Goal: Task Accomplishment & Management: Manage account settings

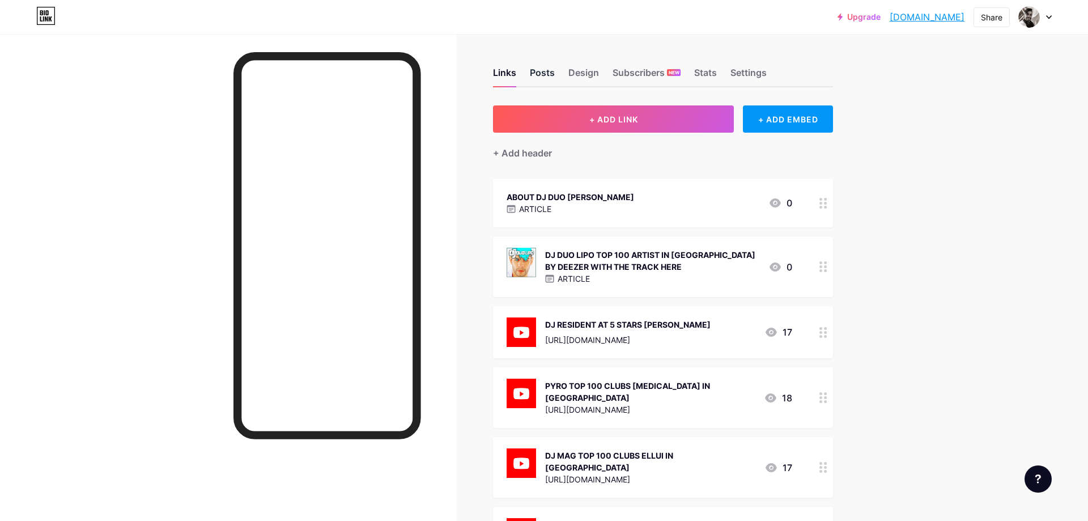
click at [544, 75] on div "Posts" at bounding box center [542, 76] width 25 height 20
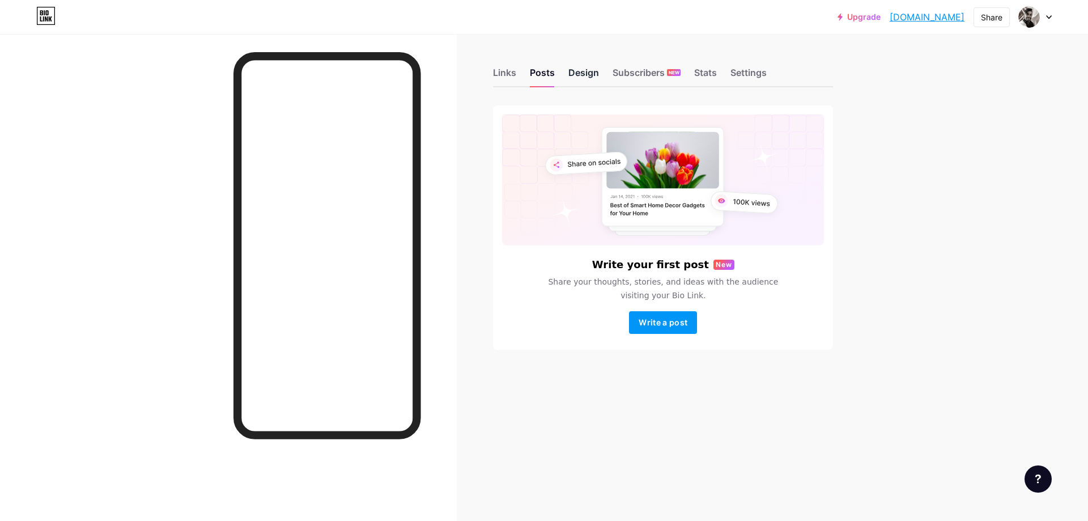
click at [587, 75] on div "Design" at bounding box center [584, 76] width 31 height 20
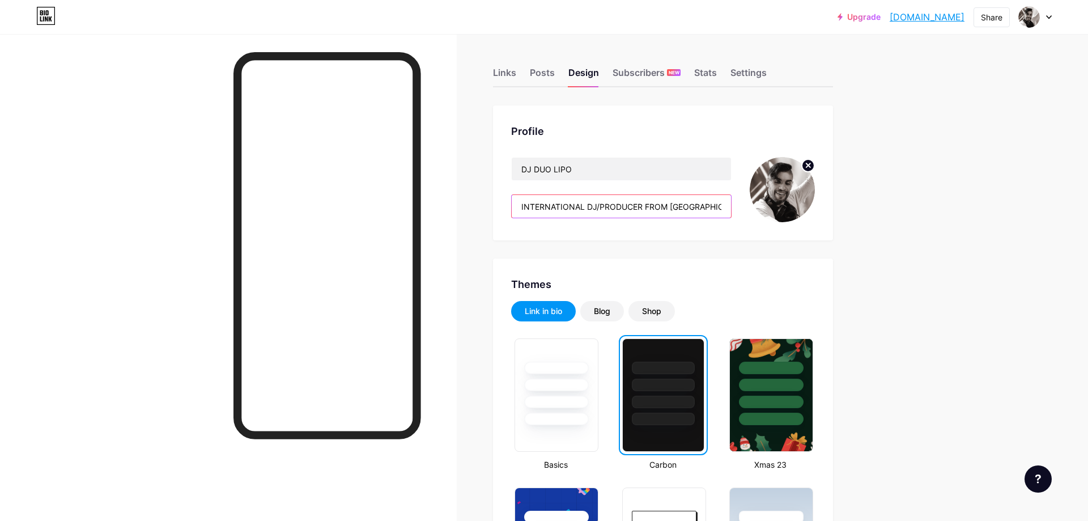
drag, startPoint x: 700, startPoint y: 209, endPoint x: 476, endPoint y: 205, distance: 224.5
click at [512, 205] on input "INTERNATIONAL DJ/PRODUCER FROM [GEOGRAPHIC_DATA]." at bounding box center [621, 206] width 219 height 23
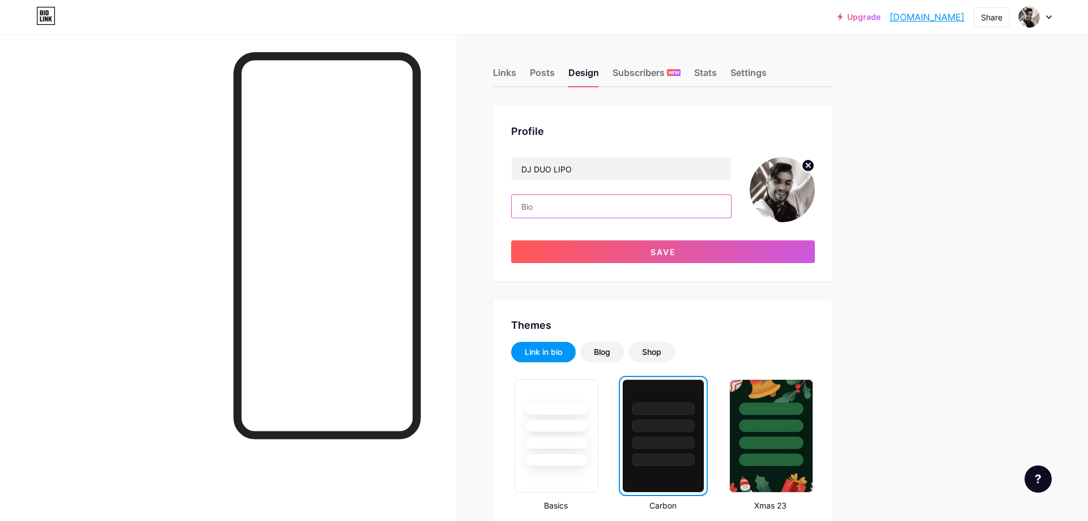
paste input "INTERNATIONAL DJ/PRODUCER. HAVE 1 MILLION MUSIC STREAMS. TOP 100 ARTIST IN [GEO…"
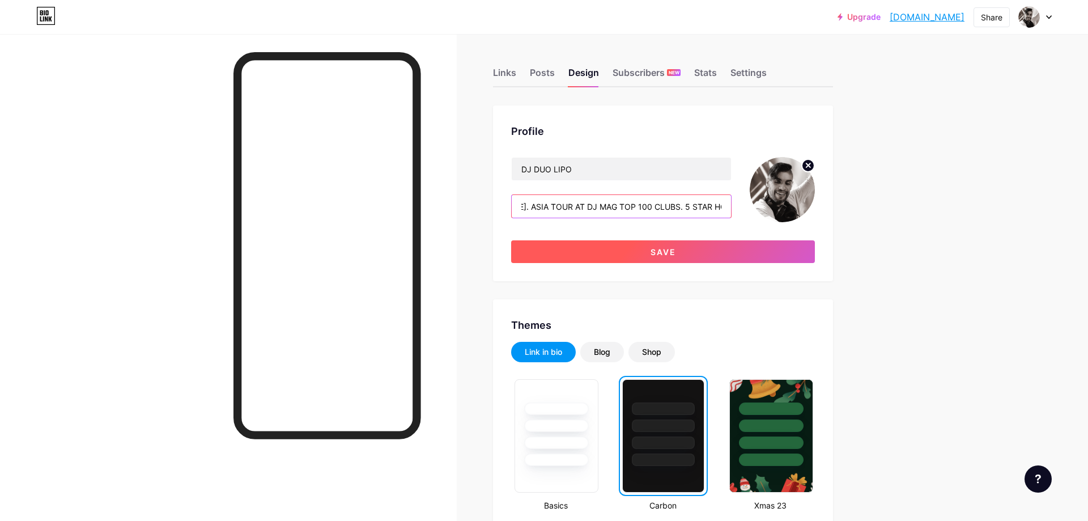
type input "INTERNATIONAL DJ/PRODUCER. HAVE 1 MILLION MUSIC STREAMS. TOP 100 ARTIST IN [GEO…"
click at [570, 256] on button "Save" at bounding box center [663, 251] width 304 height 23
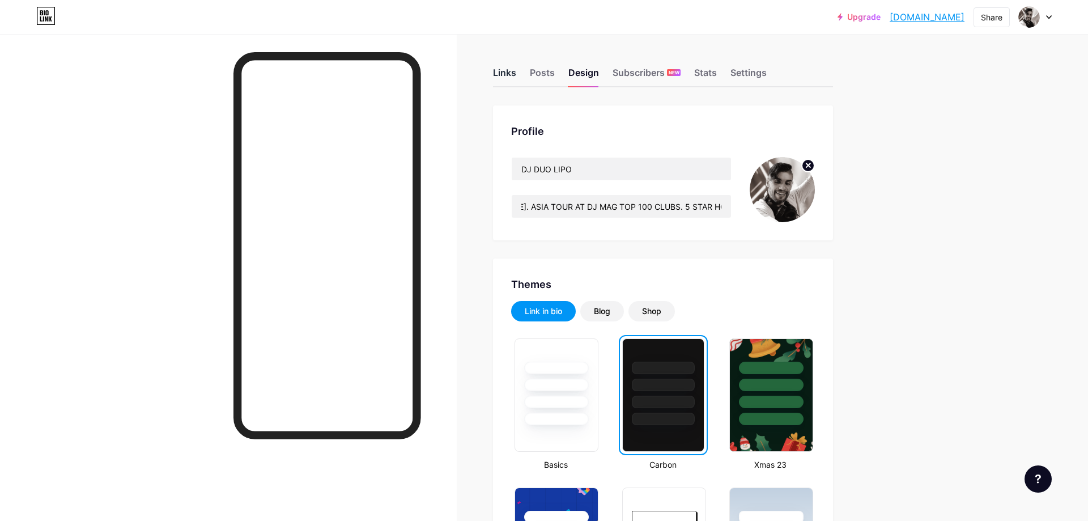
click at [503, 75] on div "Links" at bounding box center [504, 76] width 23 height 20
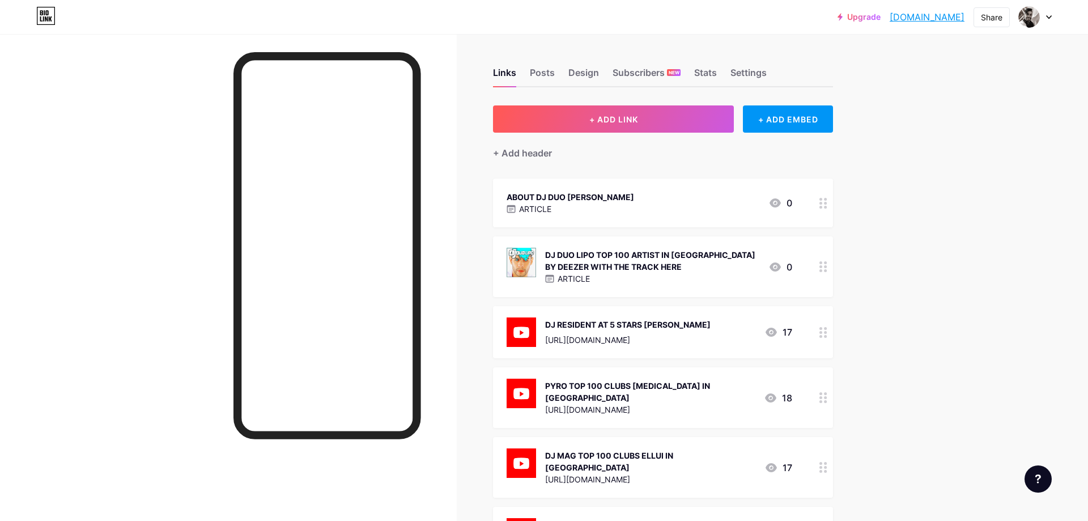
click at [569, 211] on div "ARTICLE" at bounding box center [571, 209] width 128 height 12
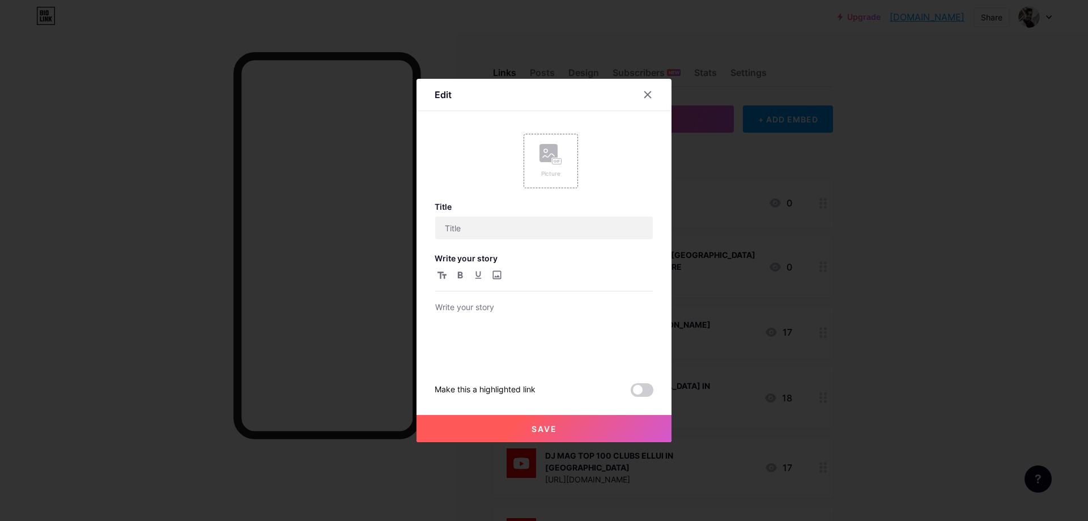
type input "ABOUT DJ DUO [PERSON_NAME]"
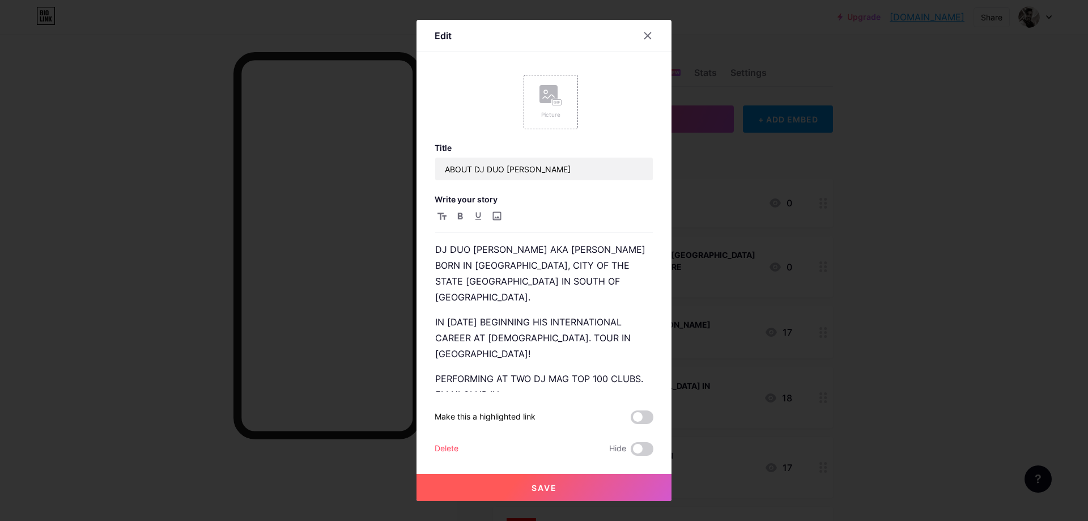
click at [126, 400] on div at bounding box center [544, 260] width 1088 height 521
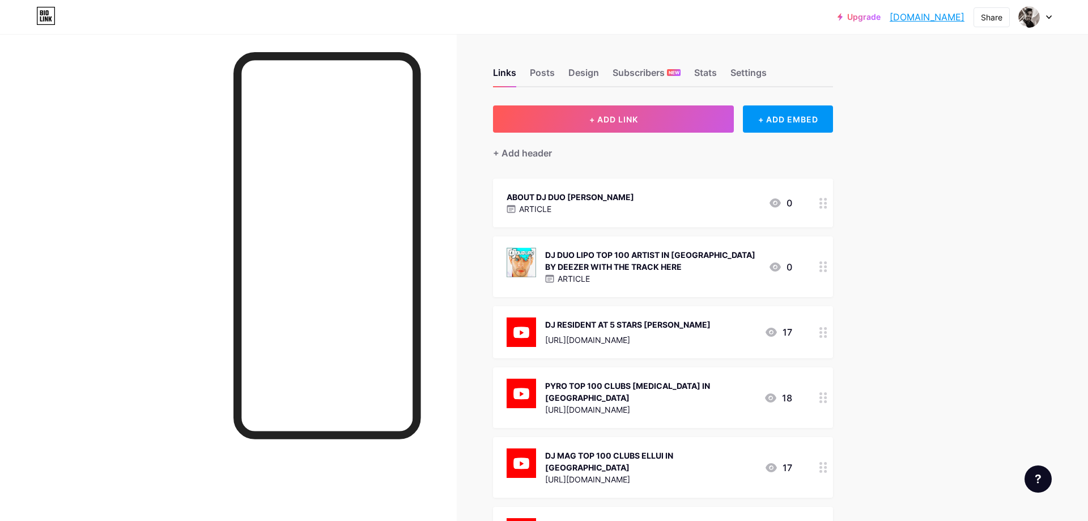
click at [595, 197] on div "ABOUT DJ DUO [PERSON_NAME] ARTICLE 0" at bounding box center [650, 203] width 286 height 26
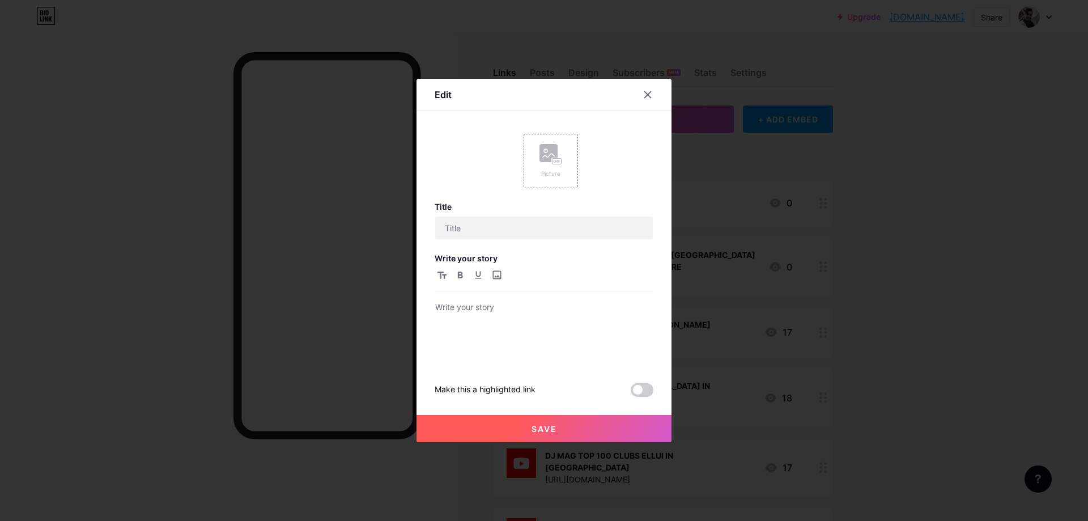
type input "ABOUT DJ DUO [PERSON_NAME]"
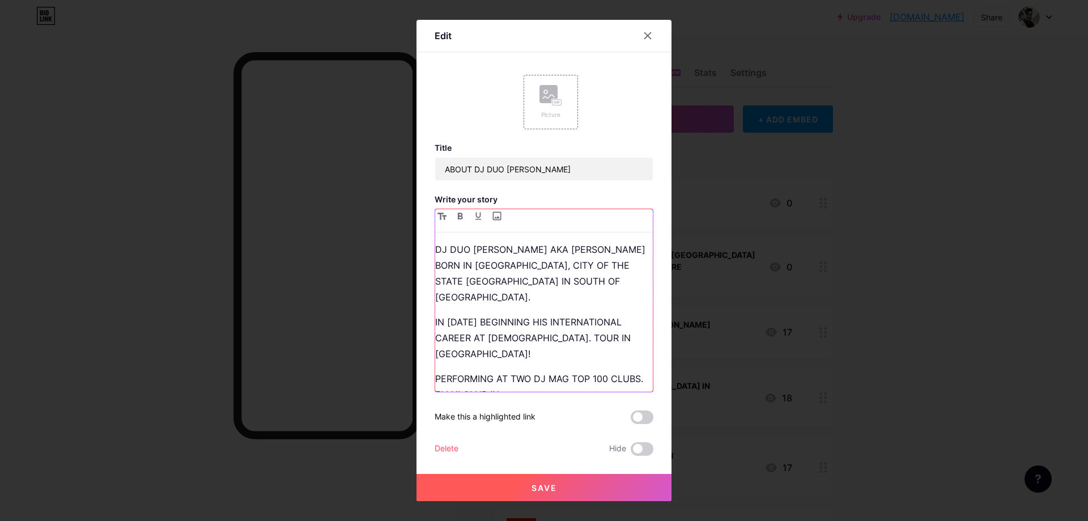
click at [556, 286] on p "DJ DUO [PERSON_NAME] AKA [PERSON_NAME] BORN IN [GEOGRAPHIC_DATA], CITY OF THE S…" at bounding box center [544, 272] width 218 height 63
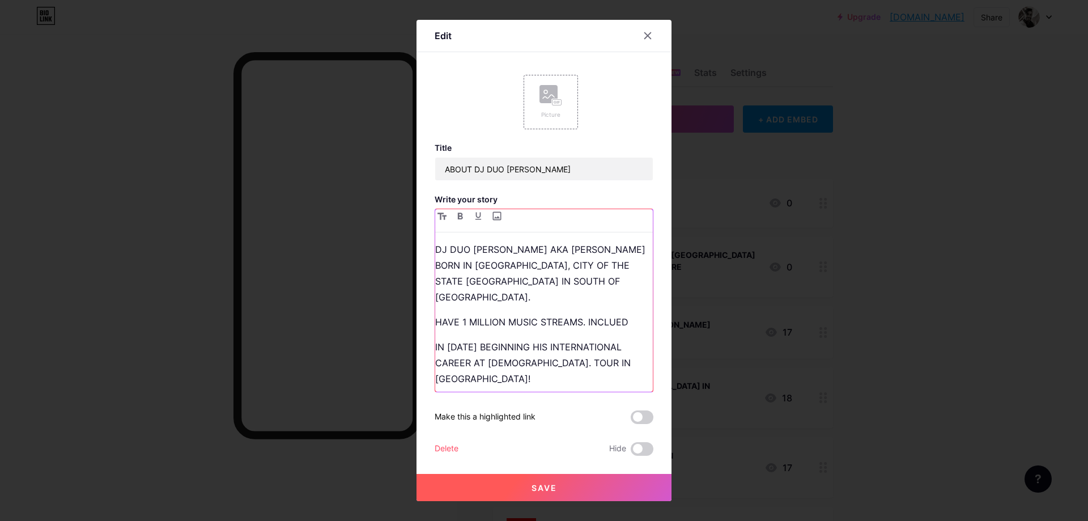
click at [622, 314] on p "HAVE 1 MILLION MUSIC STREAMS. INCLUED" at bounding box center [544, 322] width 218 height 16
drag, startPoint x: 629, startPoint y: 304, endPoint x: 587, endPoint y: 304, distance: 41.4
click at [587, 314] on p "HAVE 1 MILLION MUSIC STREAMS. INCLUED" at bounding box center [544, 322] width 218 height 16
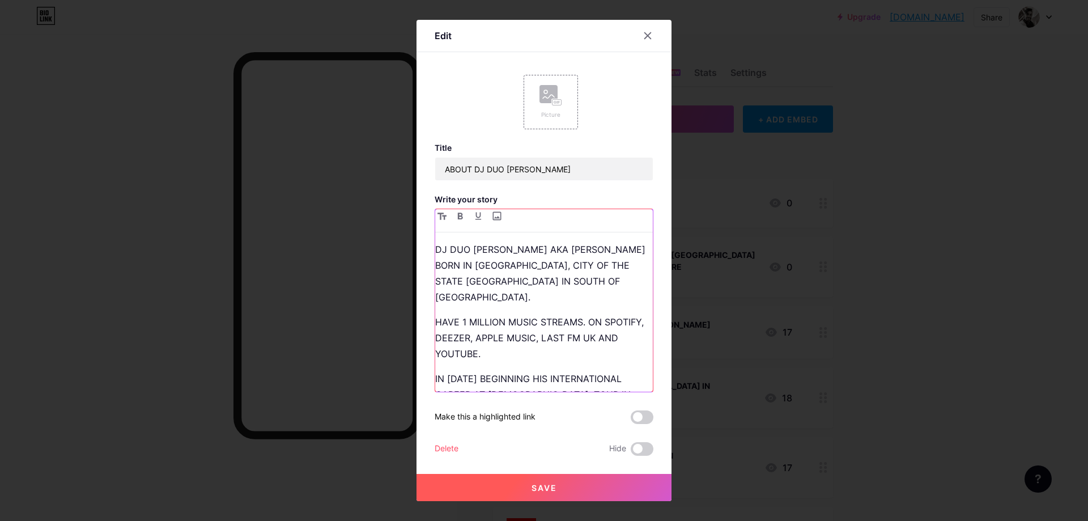
click at [582, 314] on p "HAVE 1 MILLION MUSIC STREAMS. ON SPOTIFY, DEEZER, APPLE MUSIC, LAST FM UK AND Y…" at bounding box center [544, 338] width 218 height 48
click at [527, 338] on p "HAVE 1 MILLION MUSIC STREAMS IN TOTA!. ON SPOTIFY, DEEZER, APPLE MUSIC, LAST FM…" at bounding box center [544, 338] width 218 height 48
click at [69, 334] on div at bounding box center [544, 260] width 1088 height 521
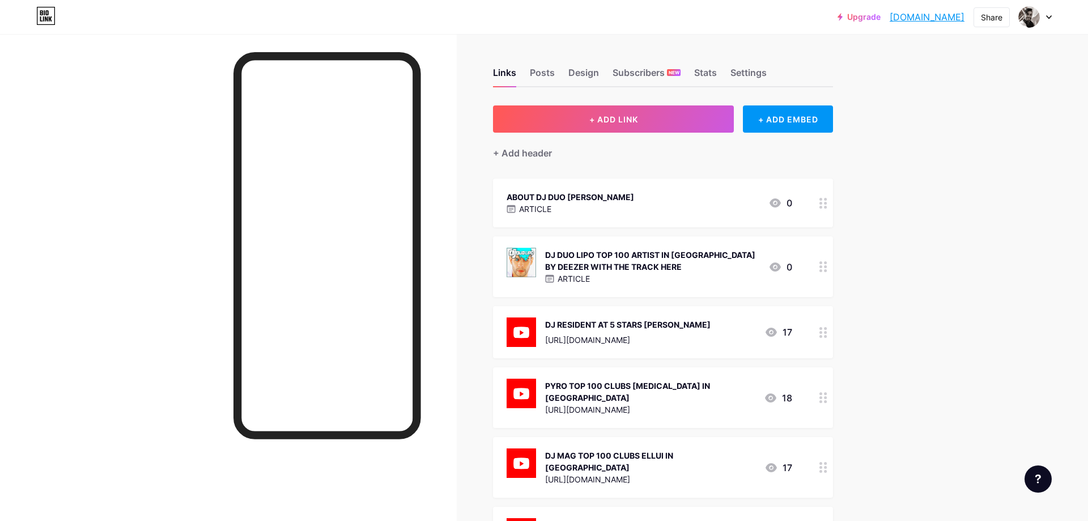
click at [584, 210] on div "ARTICLE" at bounding box center [571, 209] width 128 height 12
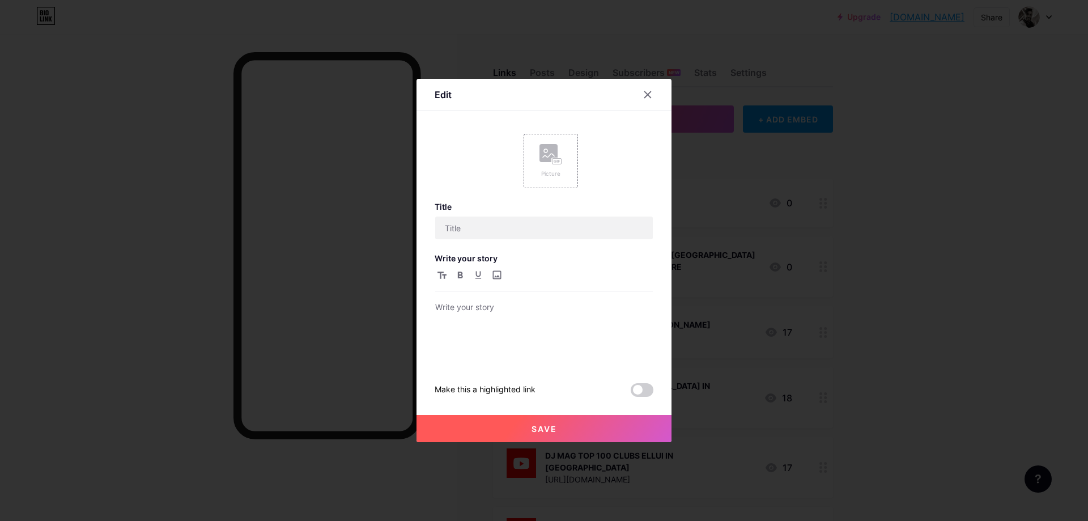
type input "ABOUT DJ DUO [PERSON_NAME]"
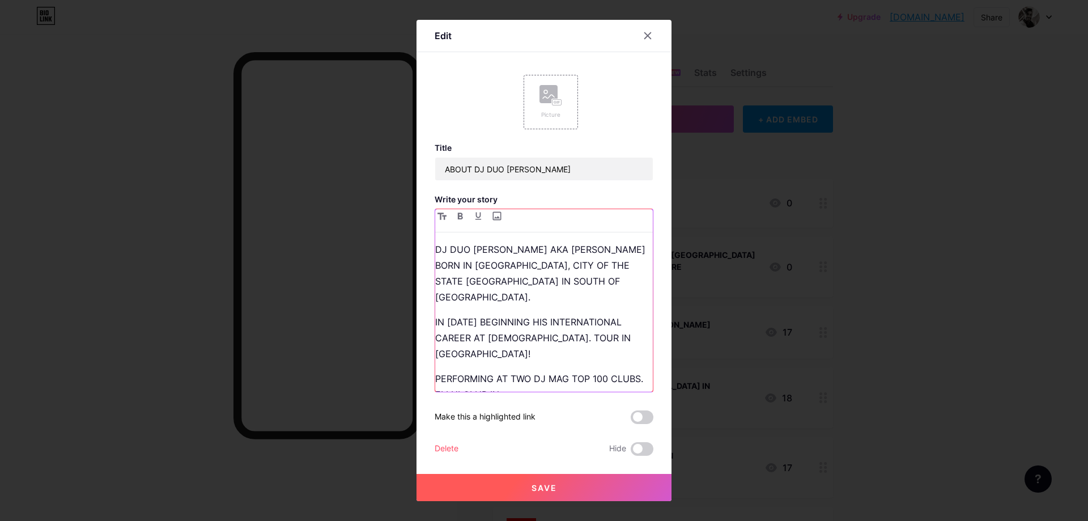
click at [438, 293] on div "DJ DUO [PERSON_NAME] AKA [PERSON_NAME] BORN IN [GEOGRAPHIC_DATA], CITY OF THE S…" at bounding box center [544, 316] width 218 height 150
click at [442, 314] on p "IN [DATE] BEGINNING HIS INTERNATIONAL CAREER AT [DEMOGRAPHIC_DATA]. TOUR IN [GE…" at bounding box center [544, 338] width 218 height 48
click at [560, 284] on p "DJ DUO [PERSON_NAME] AKA [PERSON_NAME] BORN IN [GEOGRAPHIC_DATA], CITY OF THE S…" at bounding box center [544, 272] width 218 height 63
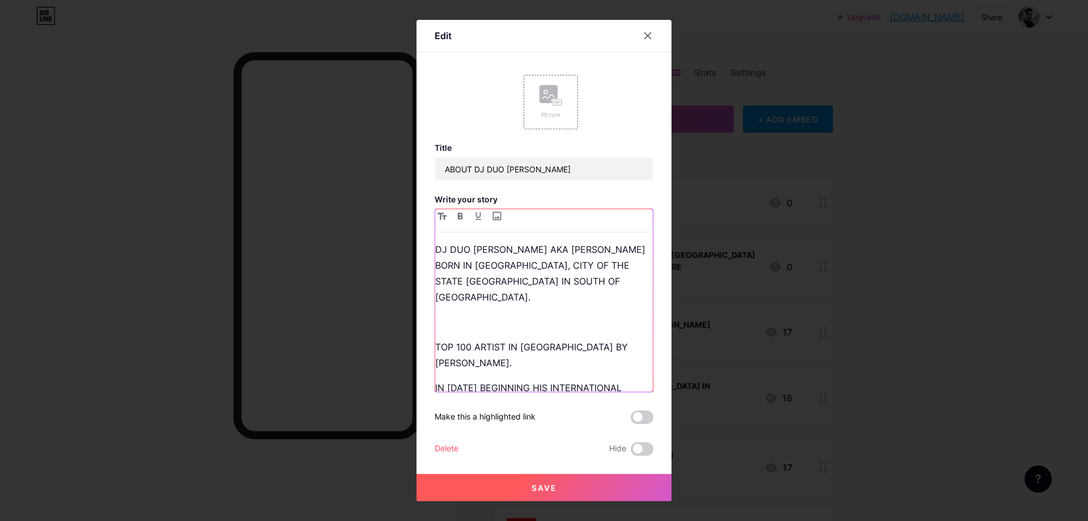
click at [436, 339] on p "TOP 100 ARTIST IN [GEOGRAPHIC_DATA] BY [PERSON_NAME]." at bounding box center [544, 355] width 218 height 32
click at [443, 314] on p at bounding box center [544, 322] width 218 height 16
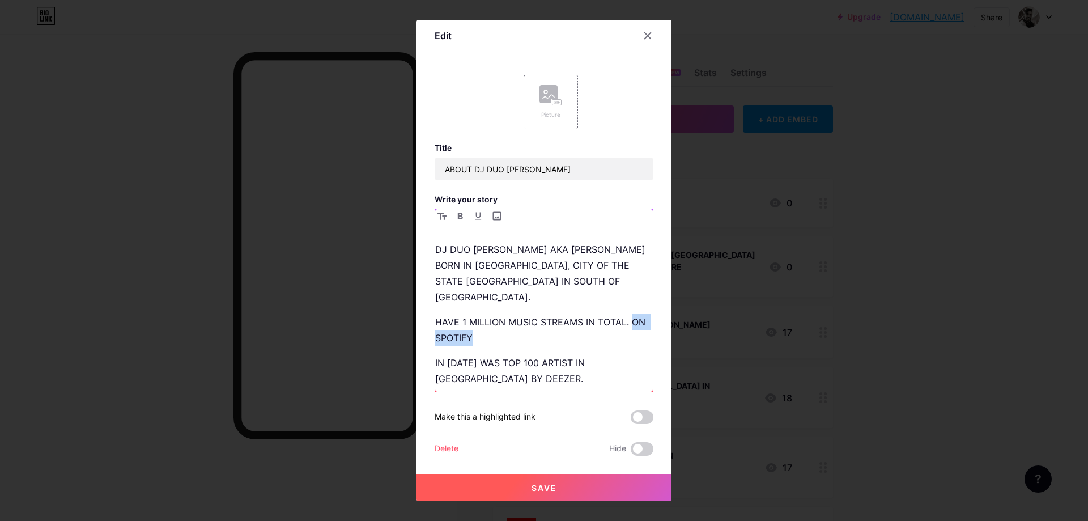
drag, startPoint x: 632, startPoint y: 304, endPoint x: 651, endPoint y: 316, distance: 23.0
click at [651, 316] on p "HAVE 1 MILLION MUSIC STREAMS IN TOTAL. ON SPOTIFY" at bounding box center [544, 330] width 218 height 32
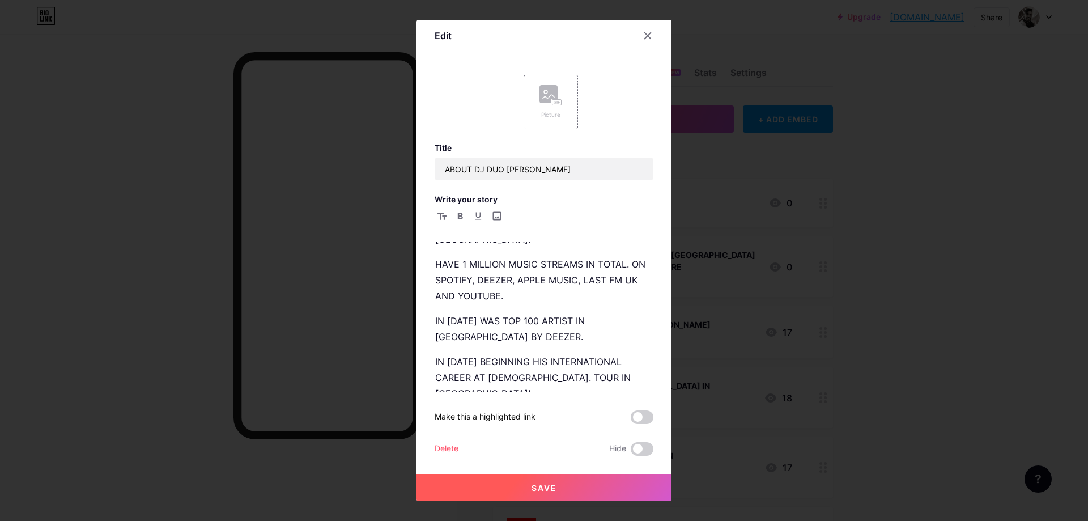
click at [474, 487] on button "Save" at bounding box center [544, 487] width 255 height 27
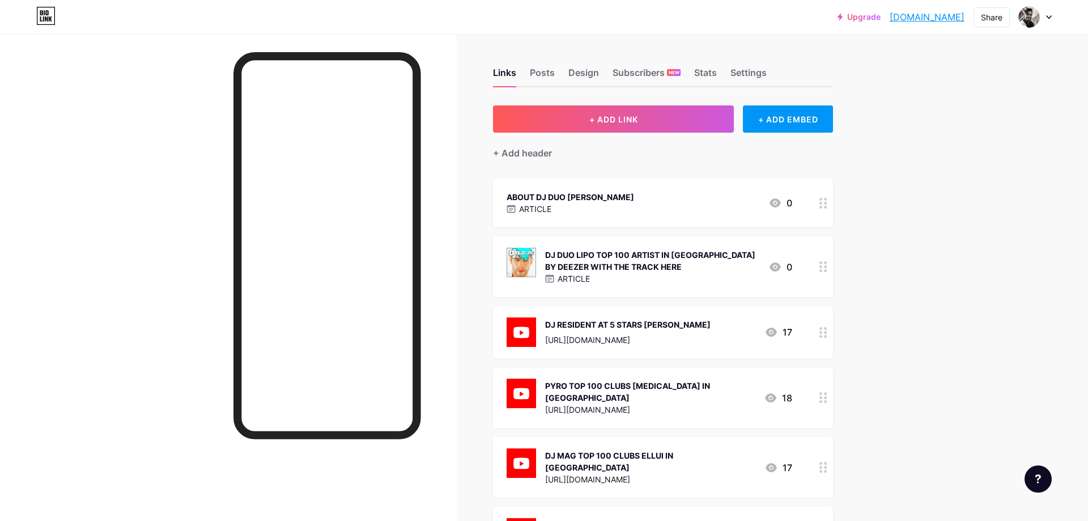
click at [617, 275] on div "ARTICLE" at bounding box center [652, 279] width 214 height 12
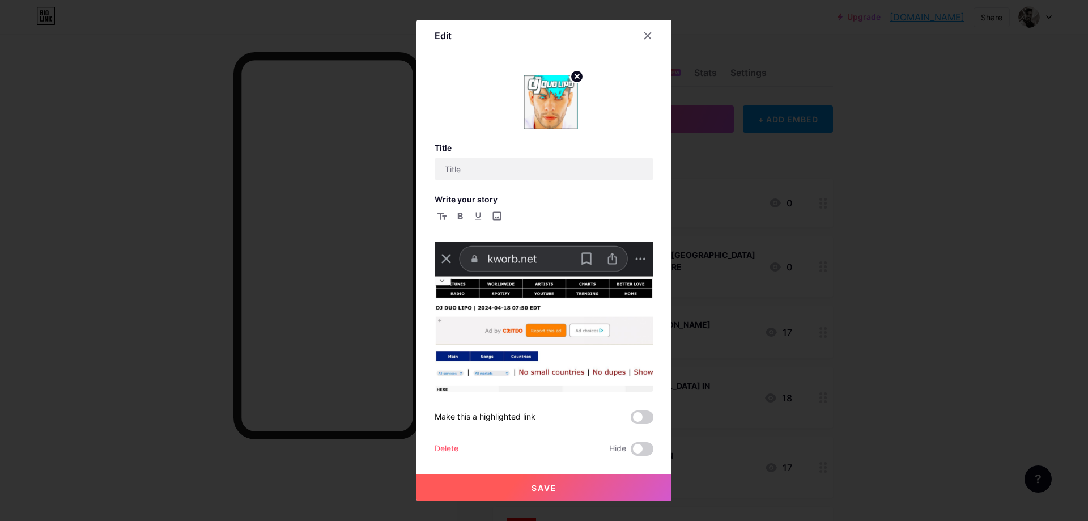
type input "DJ DUO LIPO TOP 100 ARTIST IN [GEOGRAPHIC_DATA] BY DEEZER WITH THE TRACK HERE"
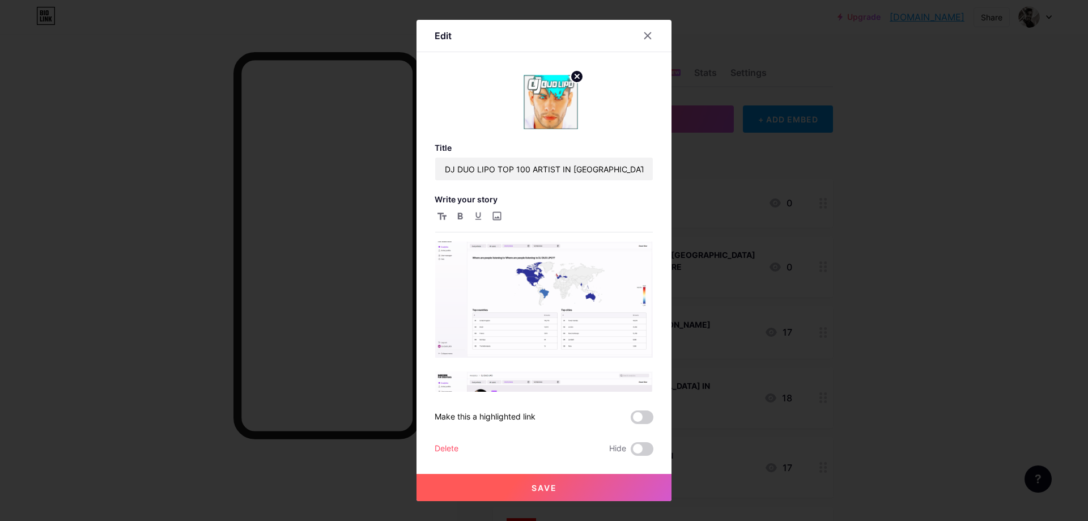
scroll to position [307, 0]
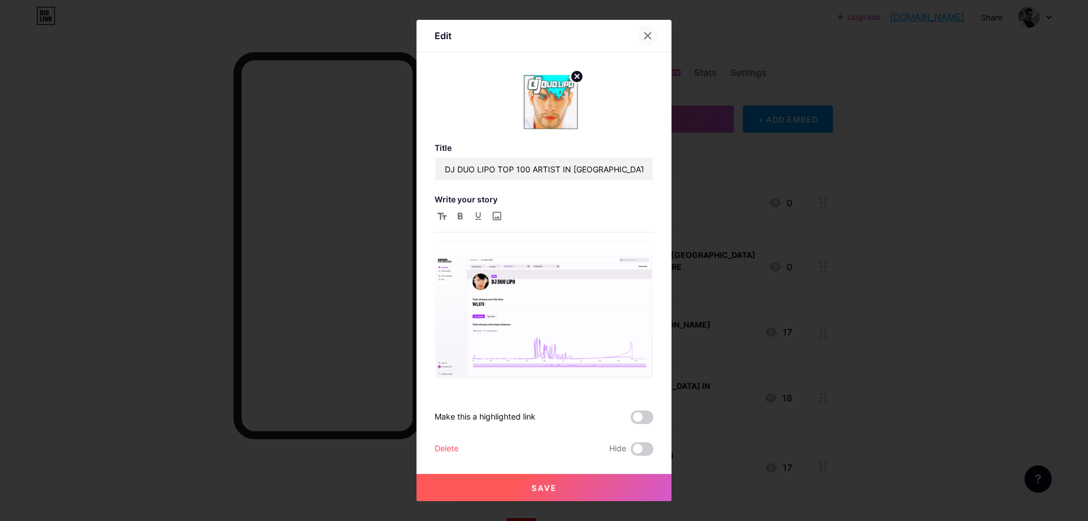
click at [650, 31] on div at bounding box center [648, 36] width 20 height 20
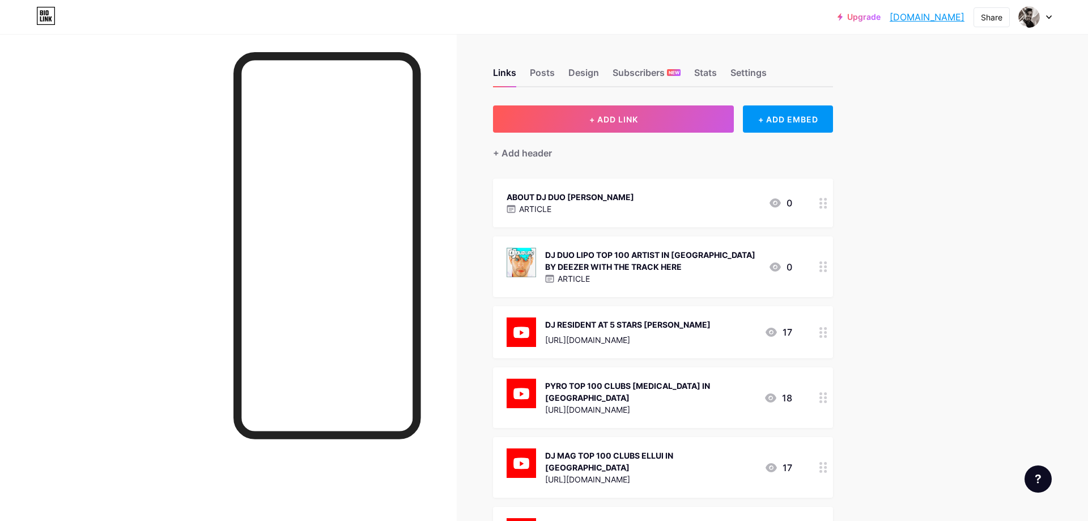
click at [606, 269] on div "DJ DUO LIPO TOP 100 ARTIST IN [GEOGRAPHIC_DATA] BY DEEZER WITH THE TRACK HERE" at bounding box center [652, 261] width 214 height 24
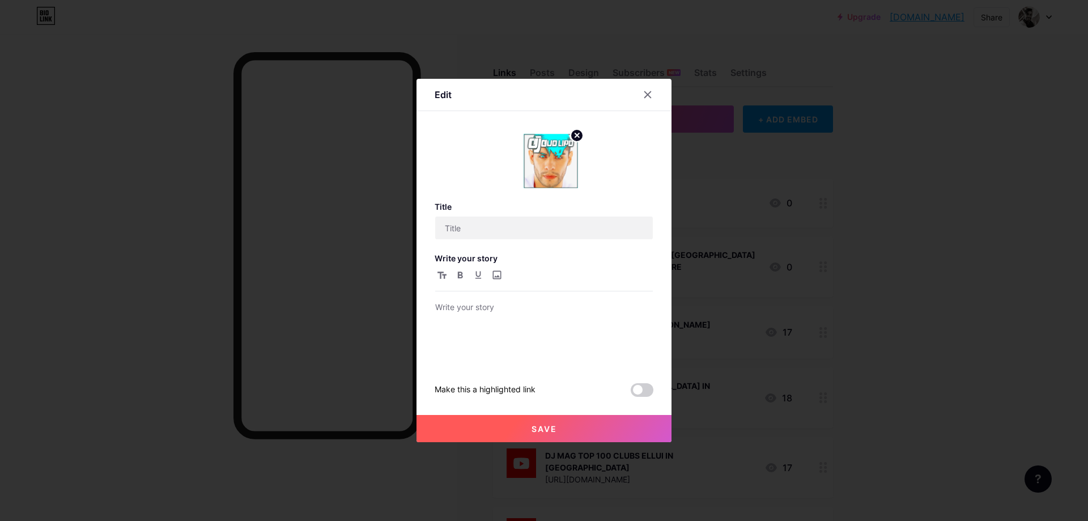
type input "DJ DUO LIPO TOP 100 ARTIST IN [GEOGRAPHIC_DATA] BY DEEZER WITH THE TRACK HERE"
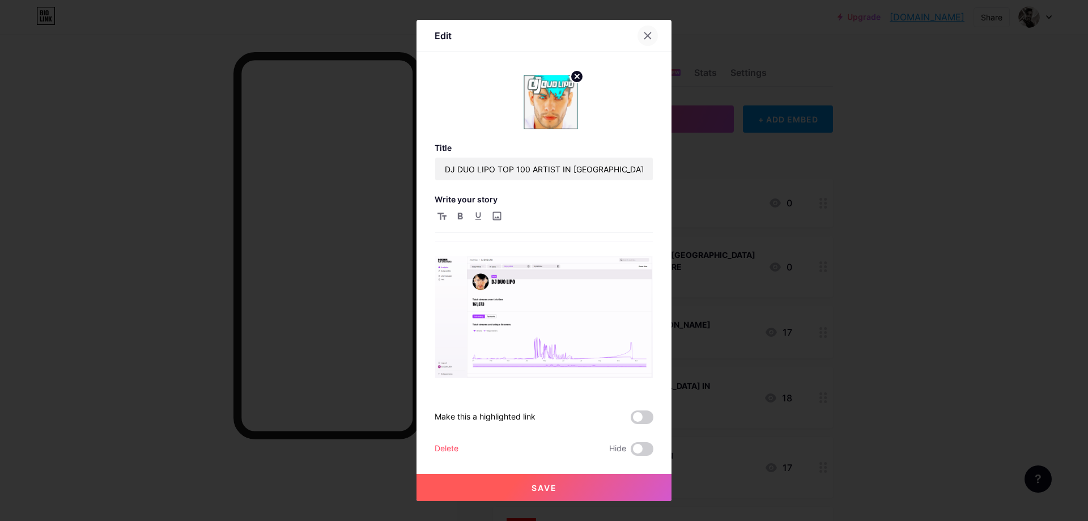
click at [645, 39] on icon at bounding box center [648, 36] width 6 height 6
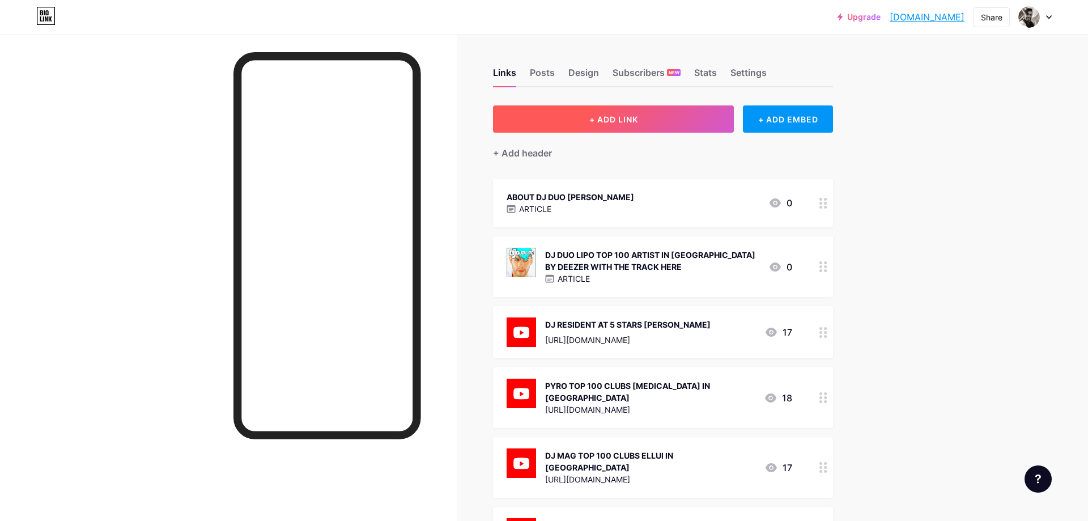
click at [634, 119] on span "+ ADD LINK" at bounding box center [614, 120] width 49 height 10
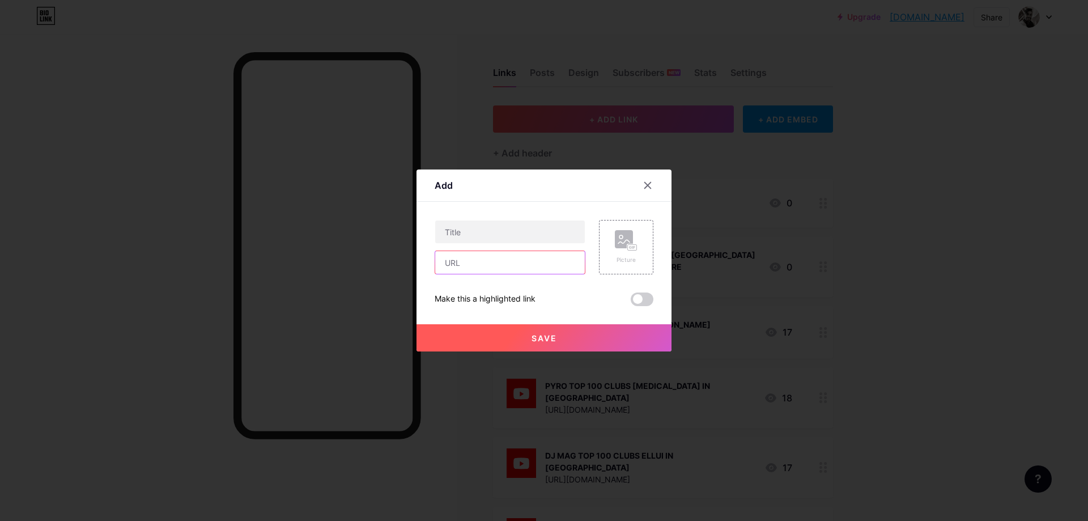
click at [477, 270] on input "text" at bounding box center [510, 262] width 150 height 23
paste input "[URL][DOMAIN_NAME]"
type input "[URL][DOMAIN_NAME]"
click at [459, 239] on input "text" at bounding box center [510, 232] width 150 height 23
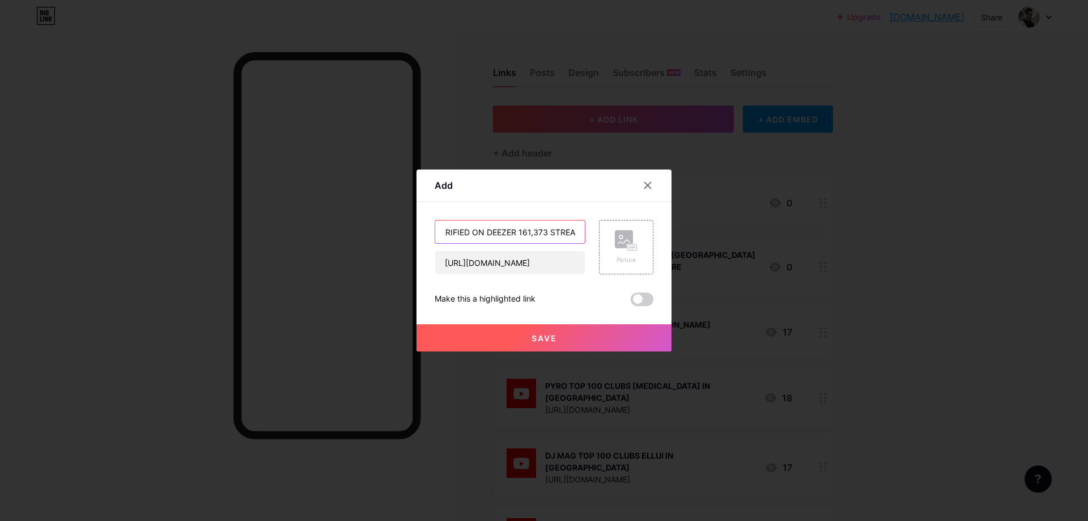
scroll to position [0, 21]
type input "VERIFIED ON DEEZER 161,373 STREAMS"
click at [637, 253] on div "Picture" at bounding box center [626, 247] width 23 height 34
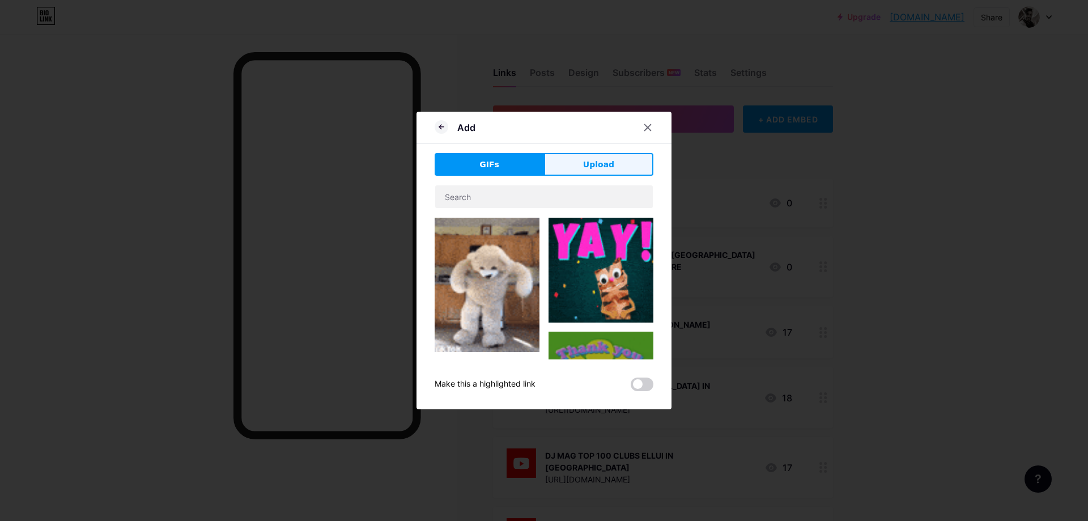
click at [591, 163] on span "Upload" at bounding box center [598, 165] width 31 height 12
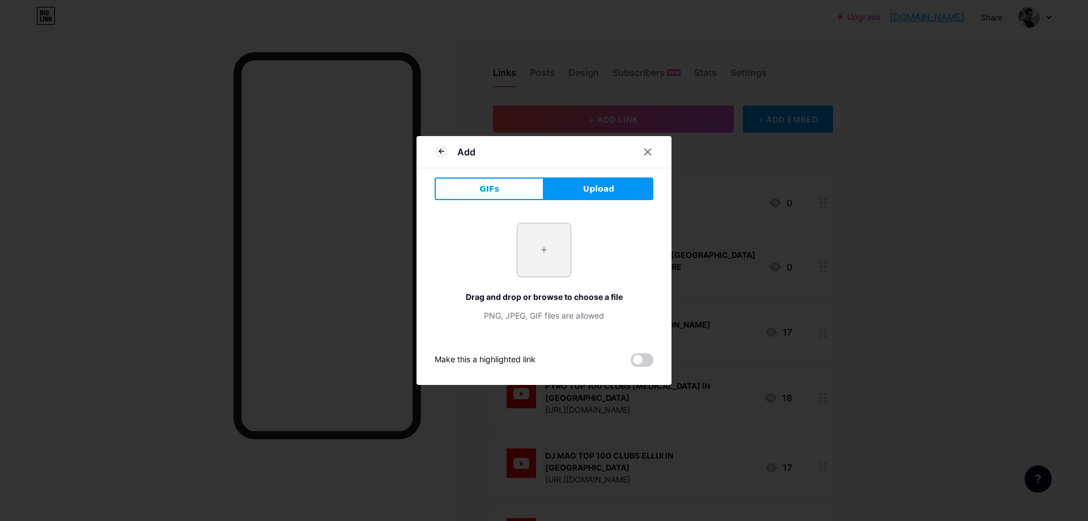
click at [545, 241] on input "file" at bounding box center [544, 249] width 53 height 53
type input "C:\fakepath\571210351-deezer-4-reproducao.png"
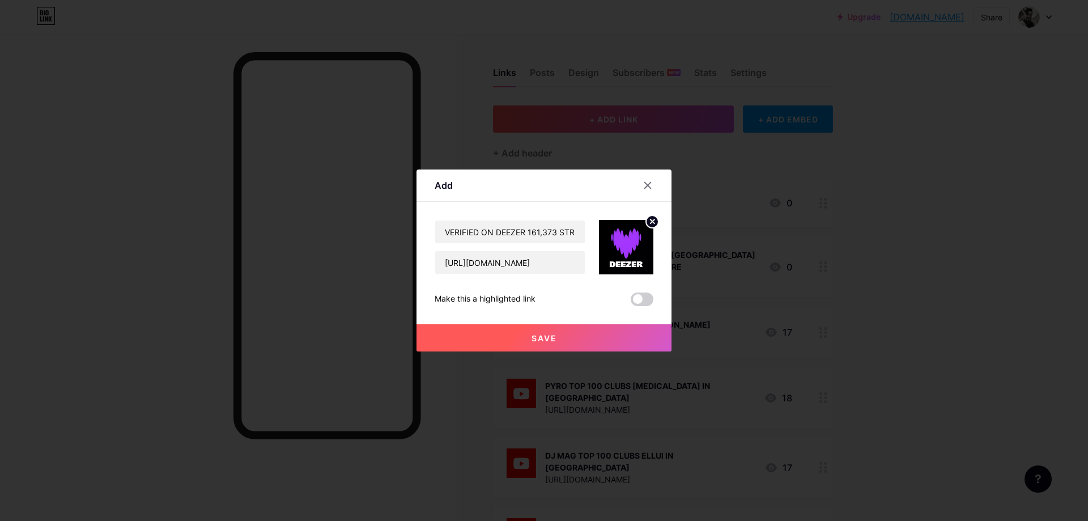
click at [482, 342] on button "Save" at bounding box center [544, 337] width 255 height 27
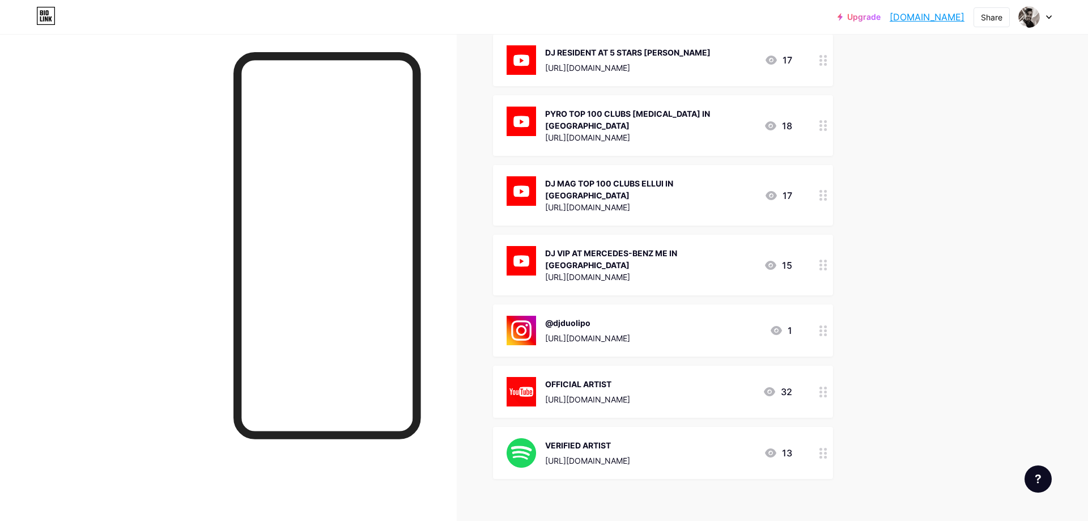
scroll to position [351, 0]
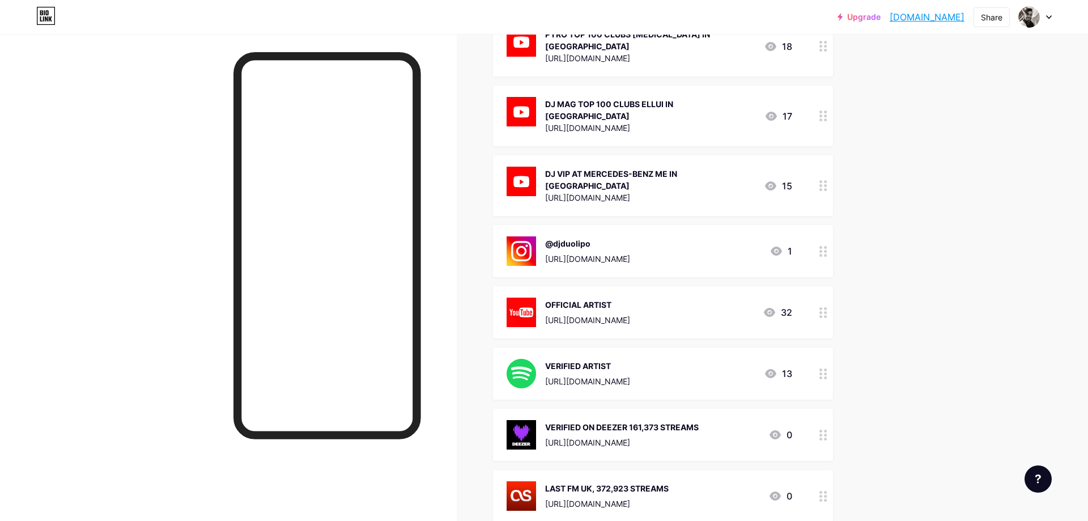
click at [591, 360] on div "VERIFIED ARTIST" at bounding box center [587, 366] width 85 height 12
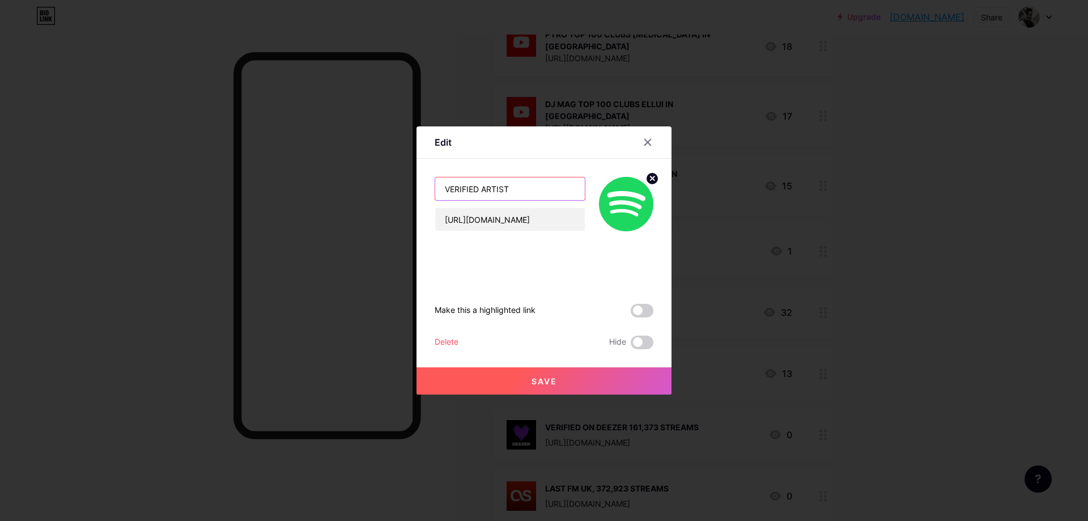
drag, startPoint x: 482, startPoint y: 190, endPoint x: 524, endPoint y: 188, distance: 41.5
click at [524, 188] on input "VERIFIED ARTIST" at bounding box center [510, 188] width 150 height 23
paste input "438.829"
type input "VERIFIED ON SPOTIFY, 438.829 STREAMS"
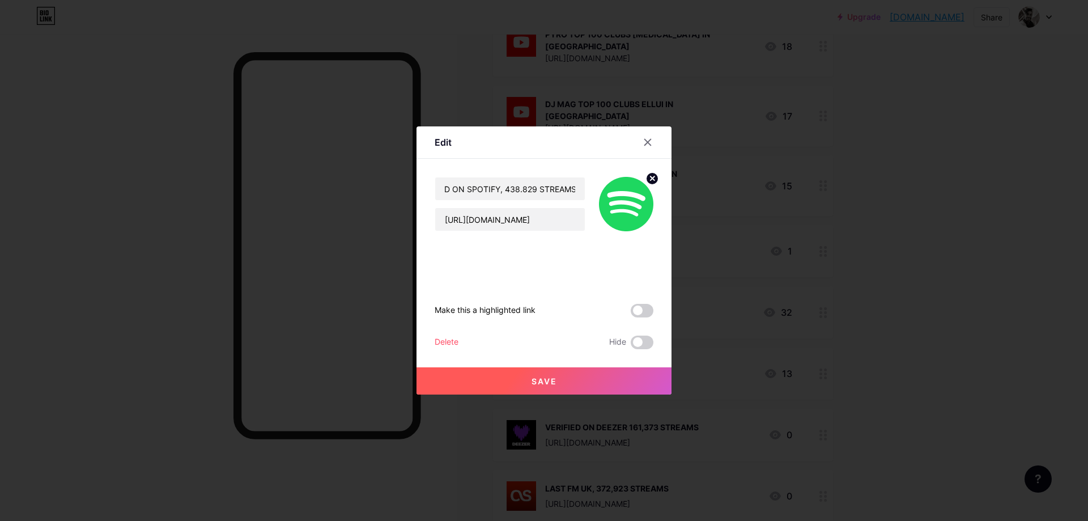
click at [497, 383] on button "Save" at bounding box center [544, 380] width 255 height 27
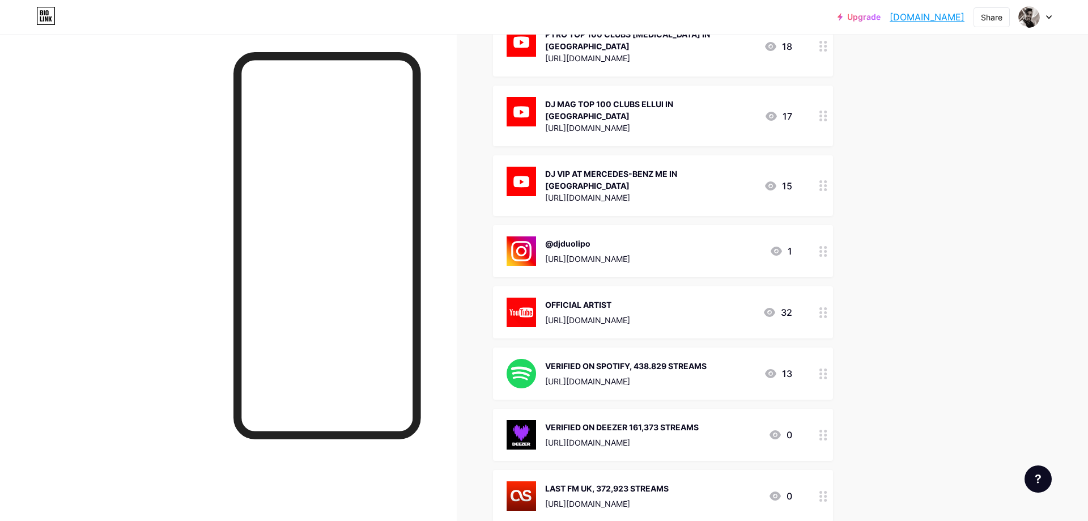
click at [658, 420] on div "VERIFIED ON DEEZER 161,373 STREAMS [URL][DOMAIN_NAME]" at bounding box center [622, 434] width 154 height 29
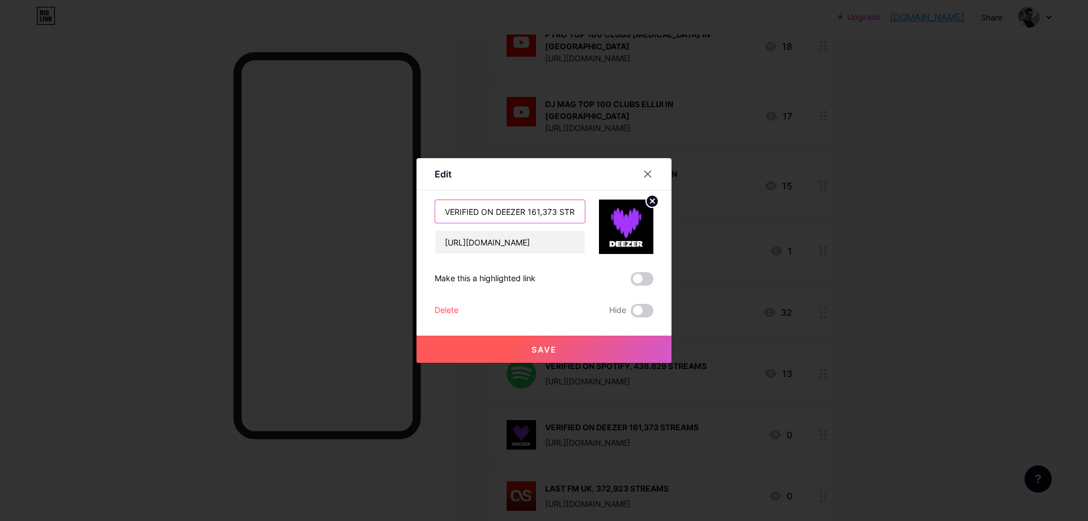
click at [541, 210] on input "VERIFIED ON DEEZER 161,373 STREAMS" at bounding box center [510, 211] width 150 height 23
type input "VERIFIED ON DEEZER 161.373 STREAMS"
click at [568, 348] on button "Save" at bounding box center [544, 349] width 255 height 27
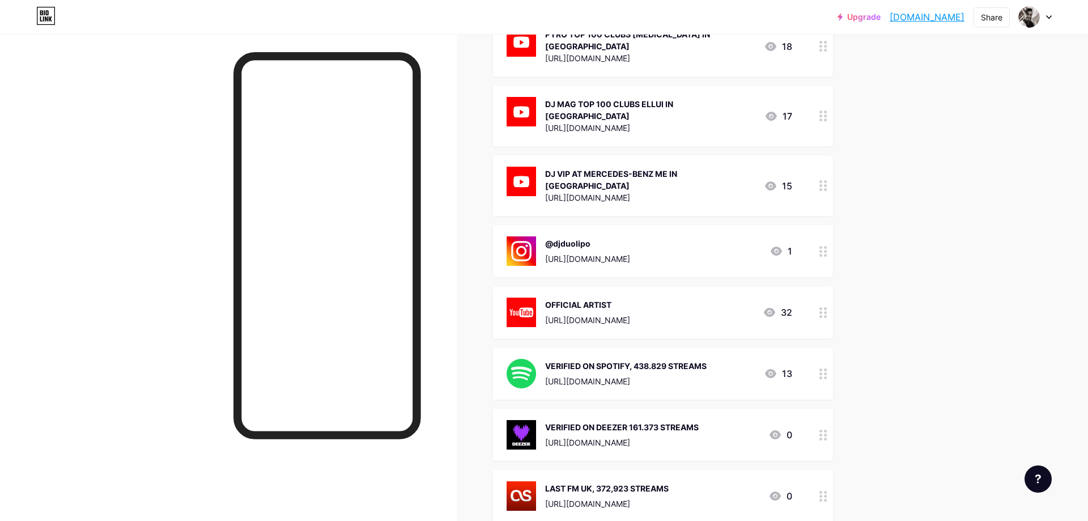
scroll to position [409, 0]
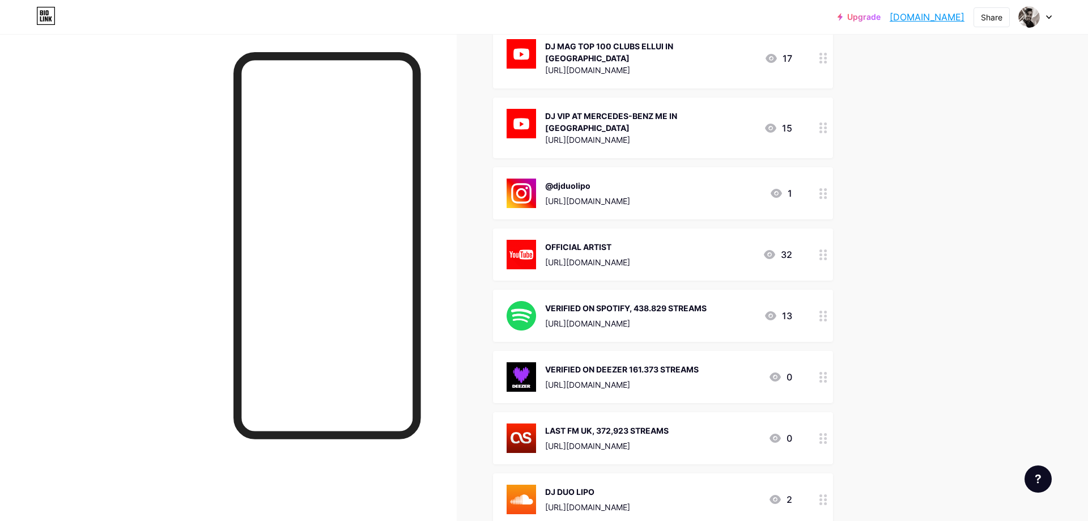
click at [613, 440] on div "[URL][DOMAIN_NAME]" at bounding box center [607, 446] width 124 height 12
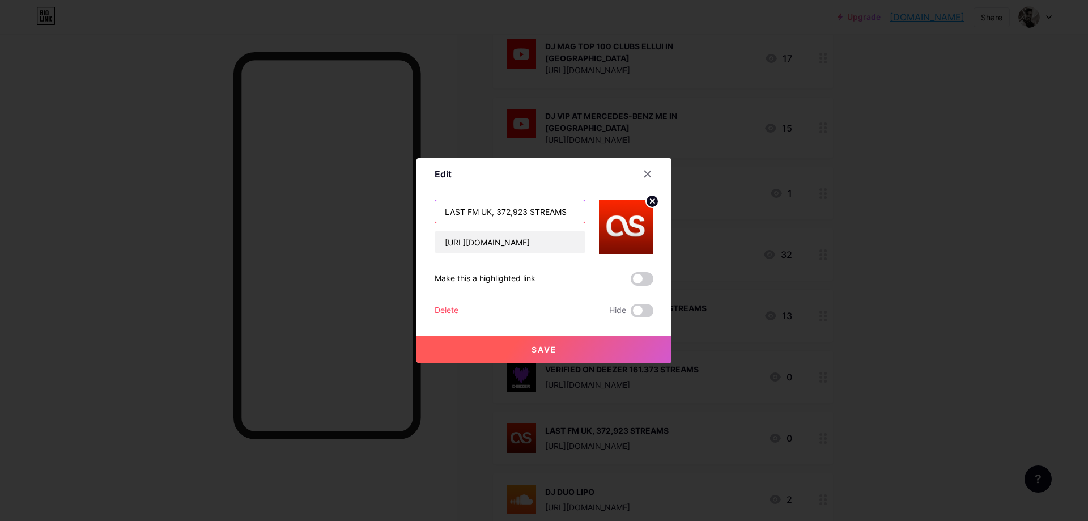
click at [513, 213] on input "LAST FM UK, 372,923 STREAMS" at bounding box center [510, 211] width 150 height 23
type input "LAST FM [GEOGRAPHIC_DATA], 372.923 STREAMS"
click at [536, 354] on button "Save" at bounding box center [544, 349] width 255 height 27
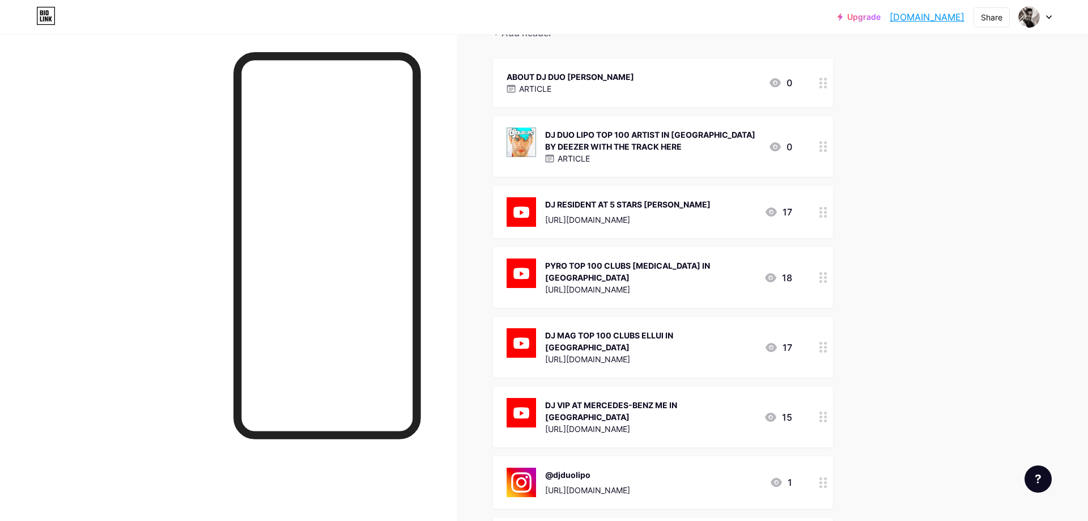
scroll to position [5, 0]
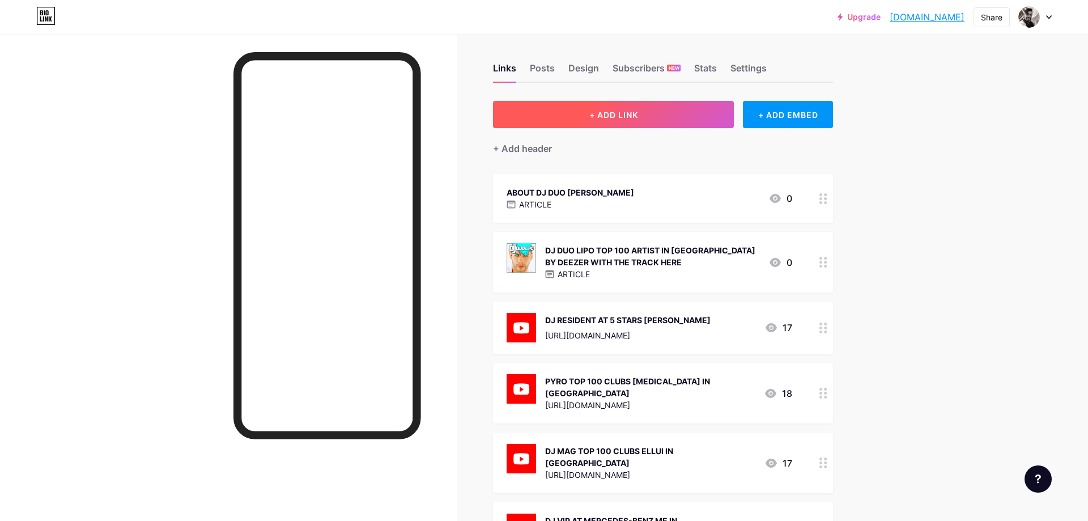
click at [624, 120] on button "+ ADD LINK" at bounding box center [613, 114] width 241 height 27
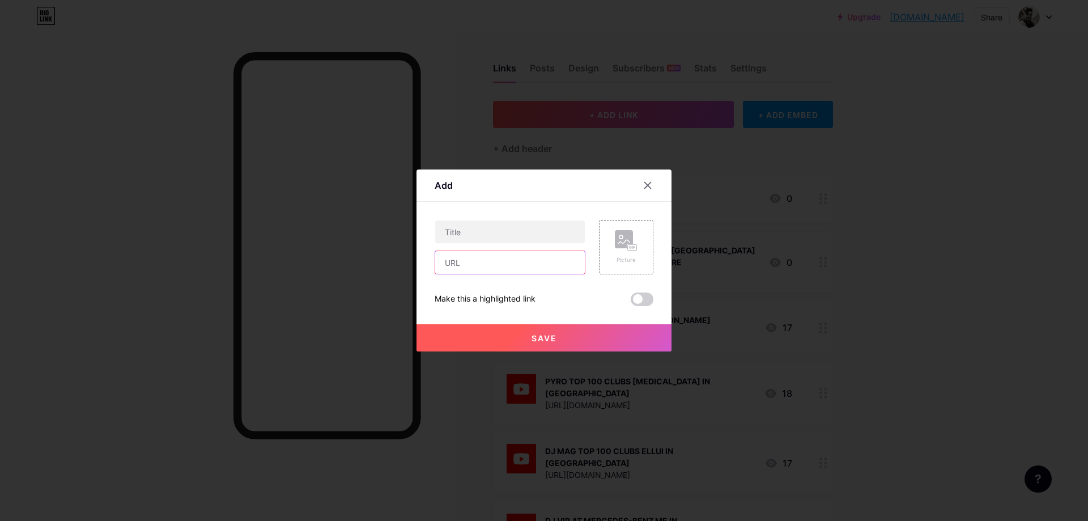
click at [459, 267] on input "text" at bounding box center [510, 262] width 150 height 23
paste input "[URL][DOMAIN_NAME]"
type input "[URL][DOMAIN_NAME]"
click at [458, 233] on input "text" at bounding box center [510, 232] width 150 height 23
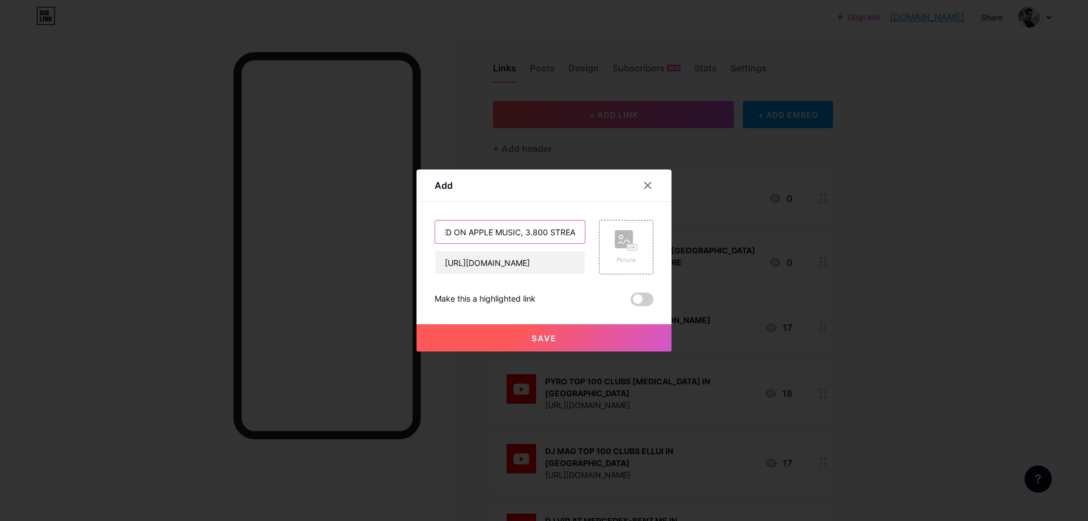
scroll to position [0, 39]
type input "VERIFIED ON APPLE MUSIC, 3.800 STREAMS"
click at [621, 240] on rect at bounding box center [624, 239] width 18 height 18
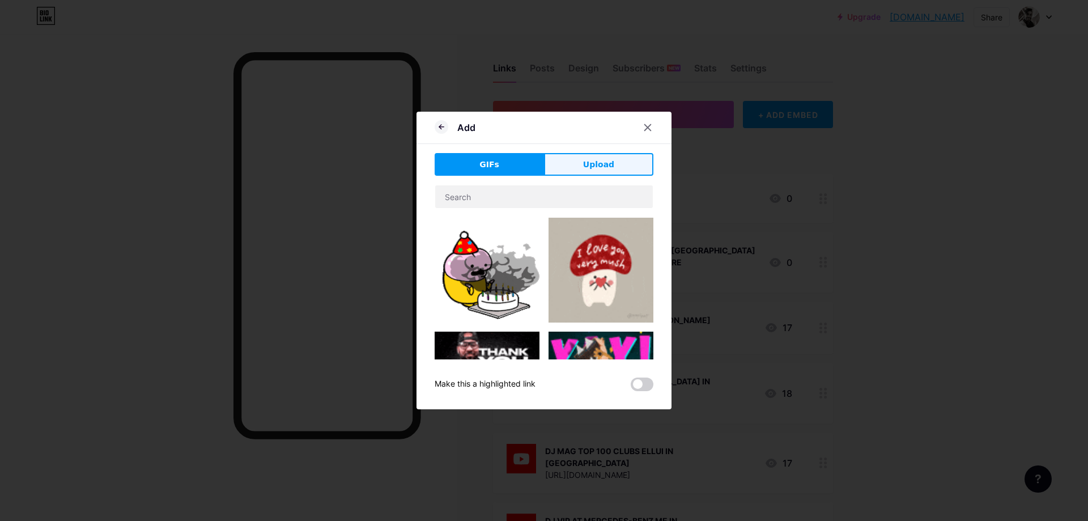
click at [608, 171] on button "Upload" at bounding box center [598, 164] width 109 height 23
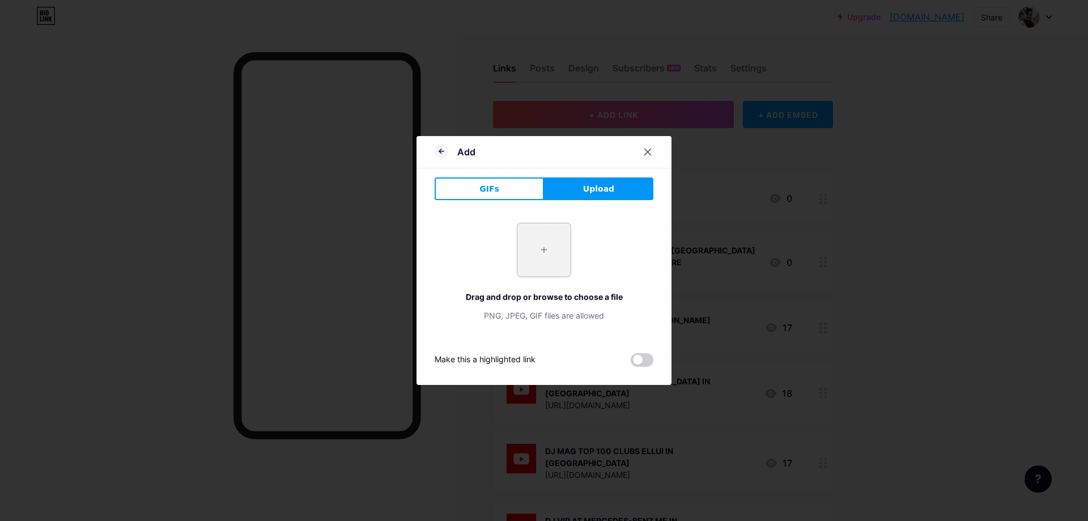
click at [551, 247] on input "file" at bounding box center [544, 249] width 53 height 53
type input "C:\fakepath\1-10172_apple-music-icon-apple-music-logo-note.png"
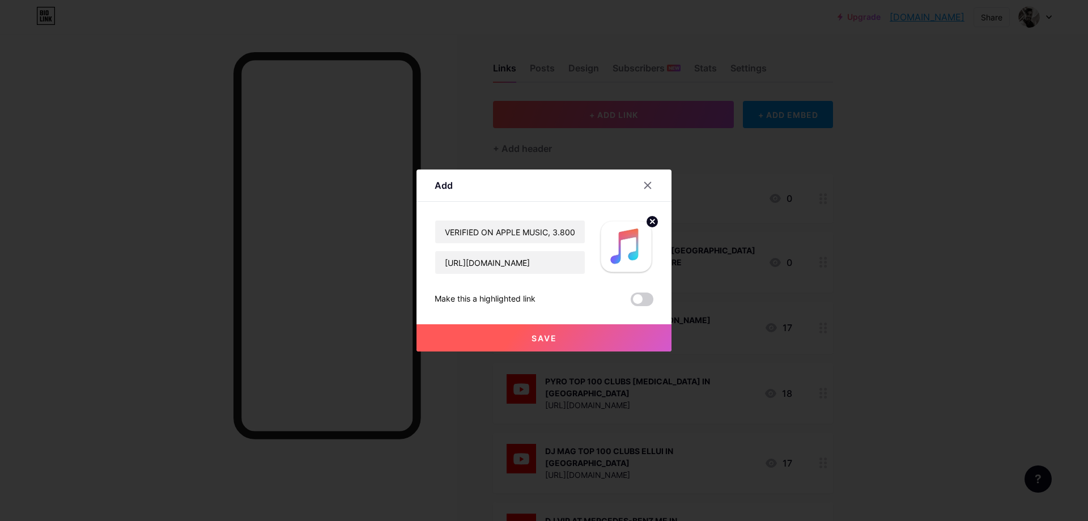
click at [553, 342] on span "Save" at bounding box center [545, 338] width 26 height 10
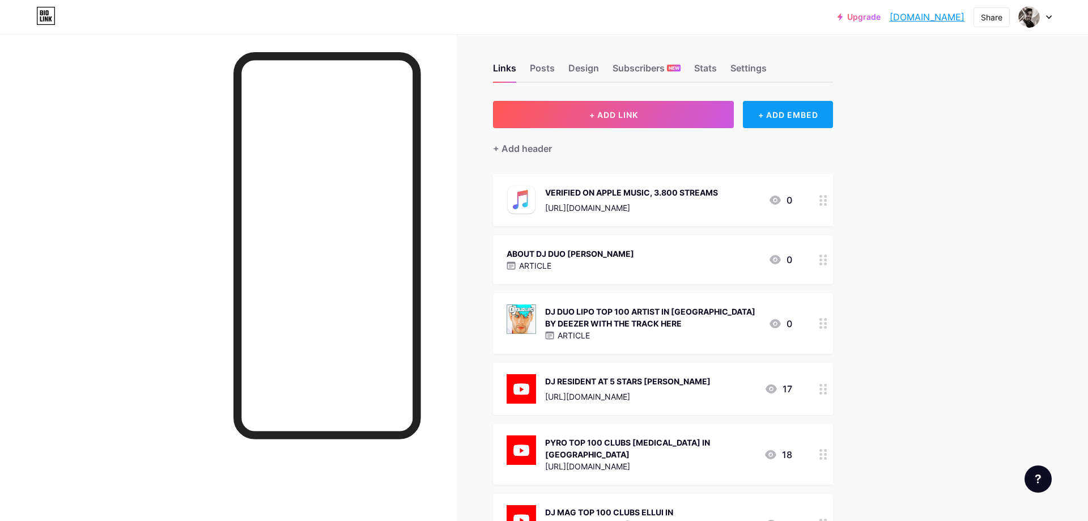
click at [791, 123] on div "+ ADD EMBED" at bounding box center [788, 114] width 90 height 27
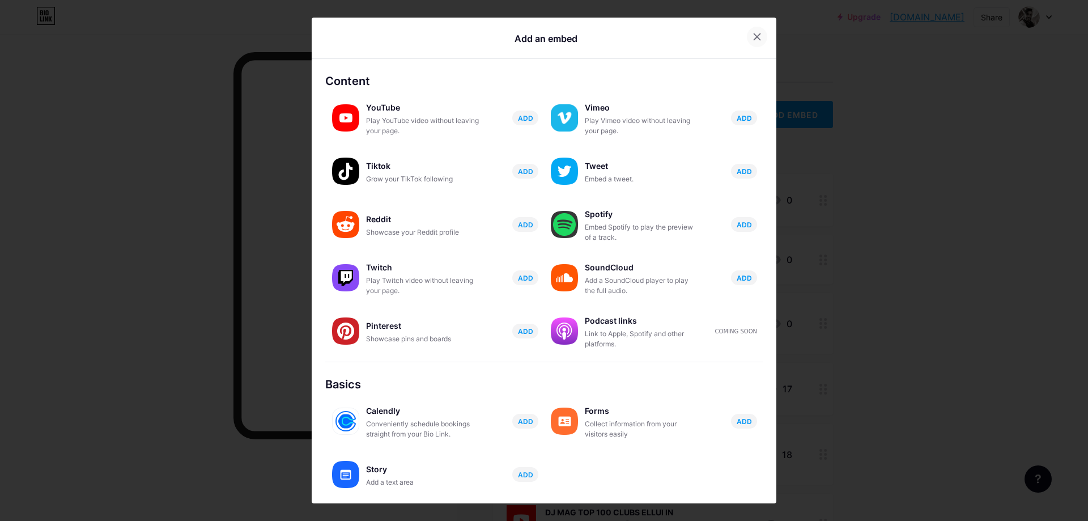
click at [756, 39] on icon at bounding box center [757, 36] width 9 height 9
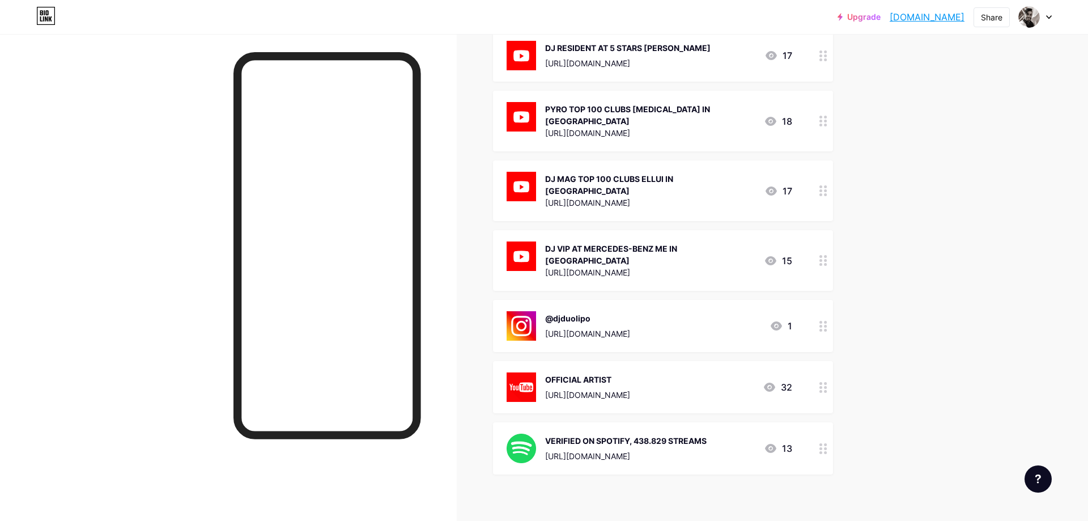
scroll to position [288, 0]
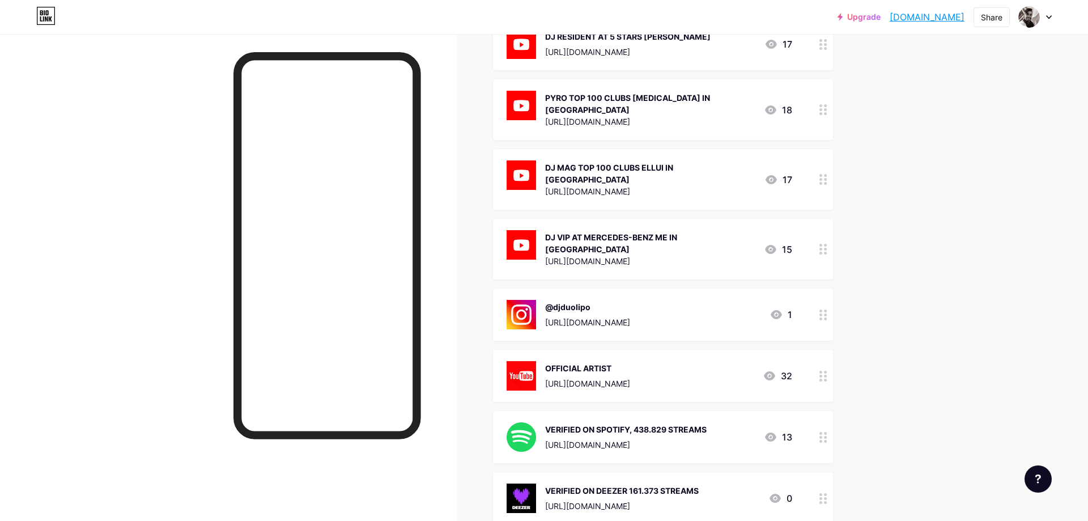
drag, startPoint x: 808, startPoint y: 471, endPoint x: 810, endPoint y: 481, distance: 10.9
click at [810, 480] on div "VERIFIED ON DEEZER 161.373 STREAMS [URL][DOMAIN_NAME] 0" at bounding box center [663, 498] width 340 height 52
click at [649, 170] on icon at bounding box center [647, 173] width 9 height 9
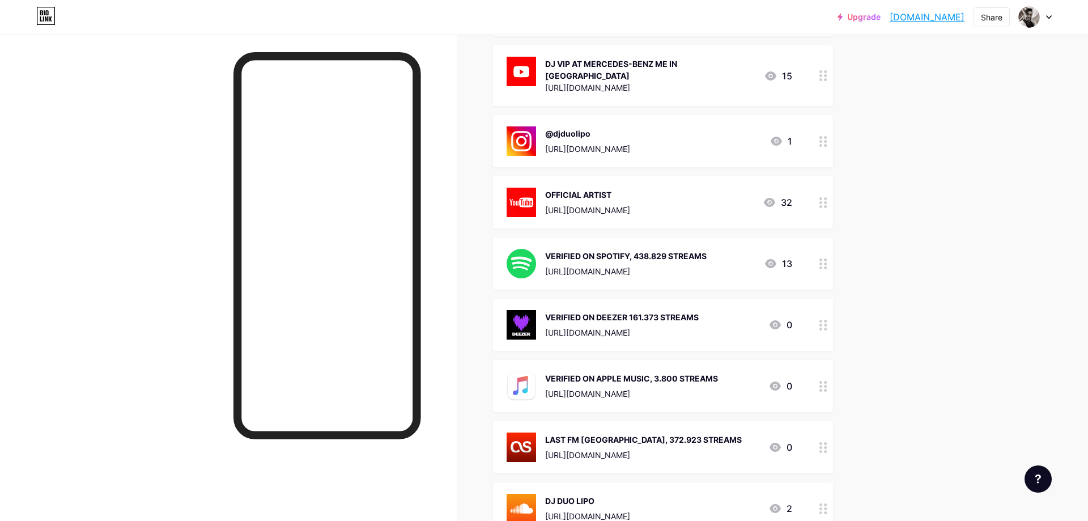
scroll to position [519, 0]
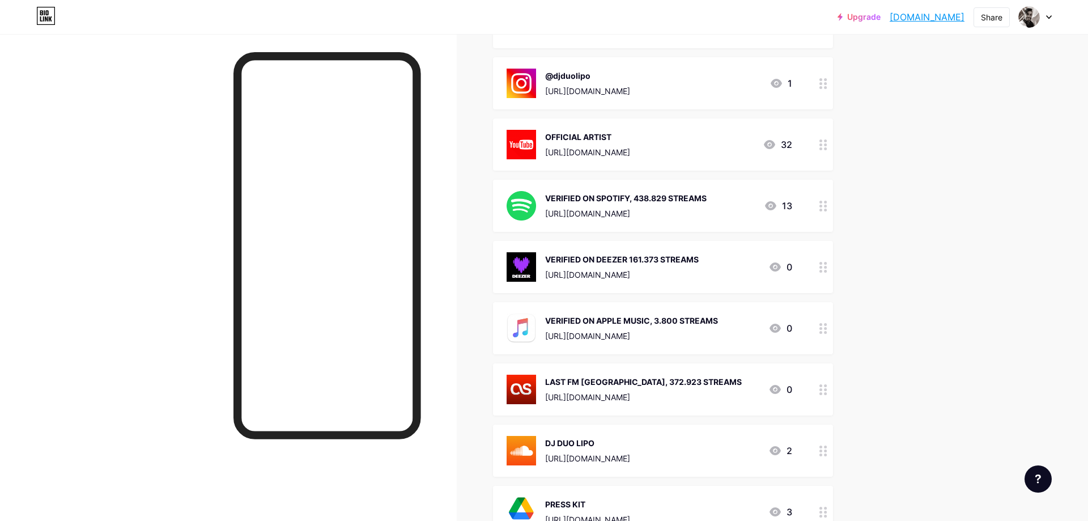
click at [943, 313] on div "Upgrade djduolipo.bio.l... [DOMAIN_NAME] Share Switch accounts DJ DUO LIPO [DOM…" at bounding box center [544, 106] width 1088 height 1251
click at [630, 131] on div "OFFICIAL ARTIST" at bounding box center [587, 137] width 85 height 12
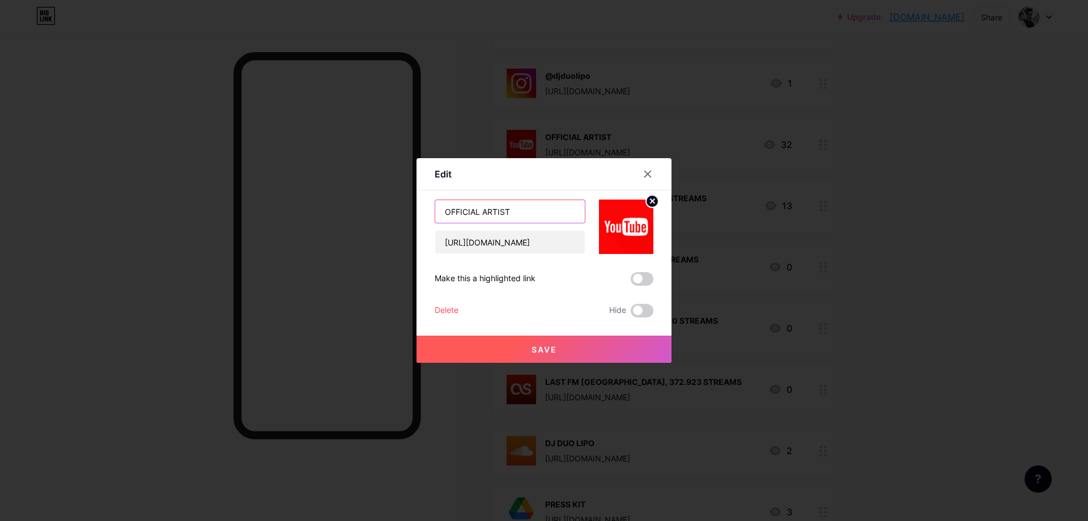
click at [519, 215] on input "OFFICIAL ARTIST" at bounding box center [510, 211] width 150 height 23
type input "OFFICIAL ARTIST, 69.600 STREAMS"
click at [550, 354] on span "Save" at bounding box center [545, 350] width 26 height 10
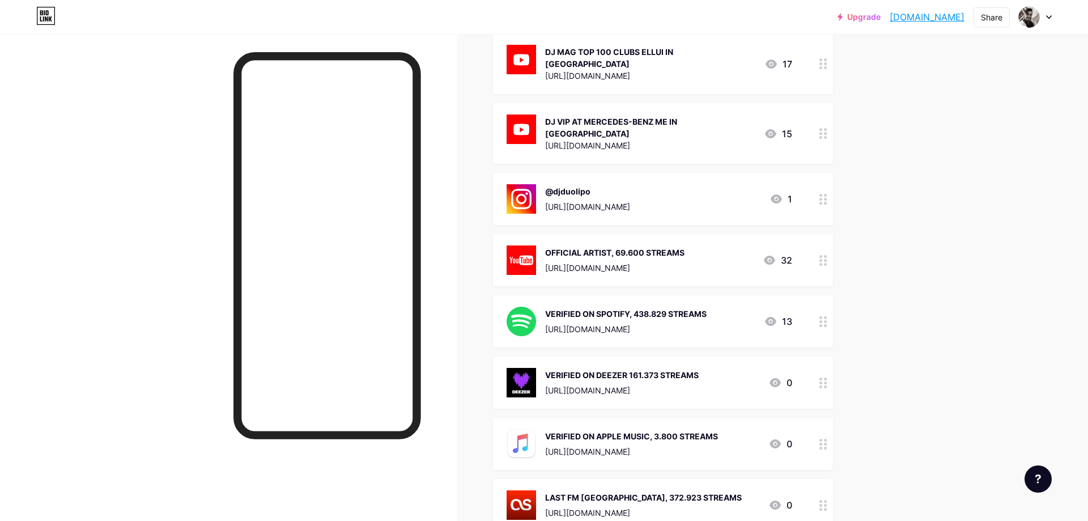
scroll to position [346, 0]
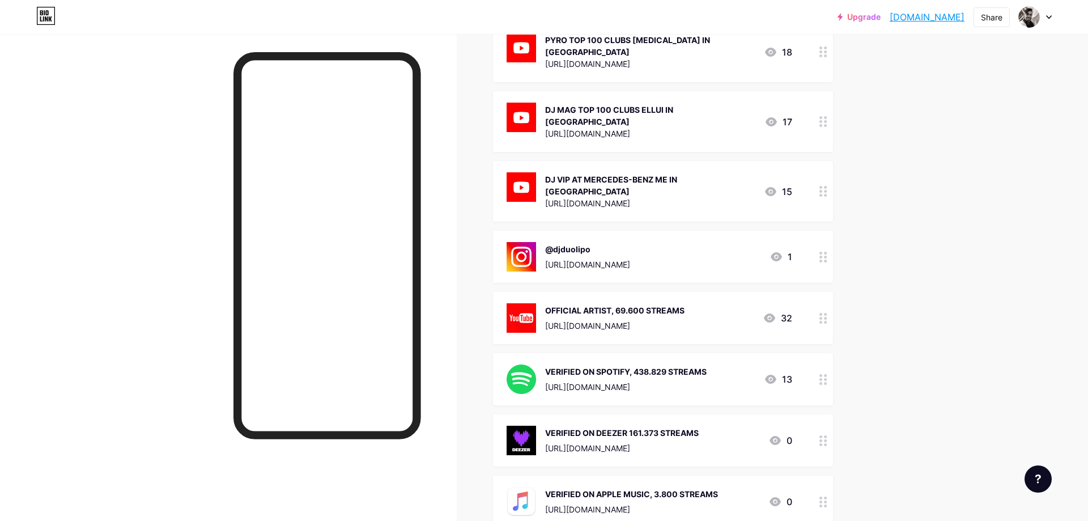
click at [101, 160] on div at bounding box center [228, 294] width 457 height 521
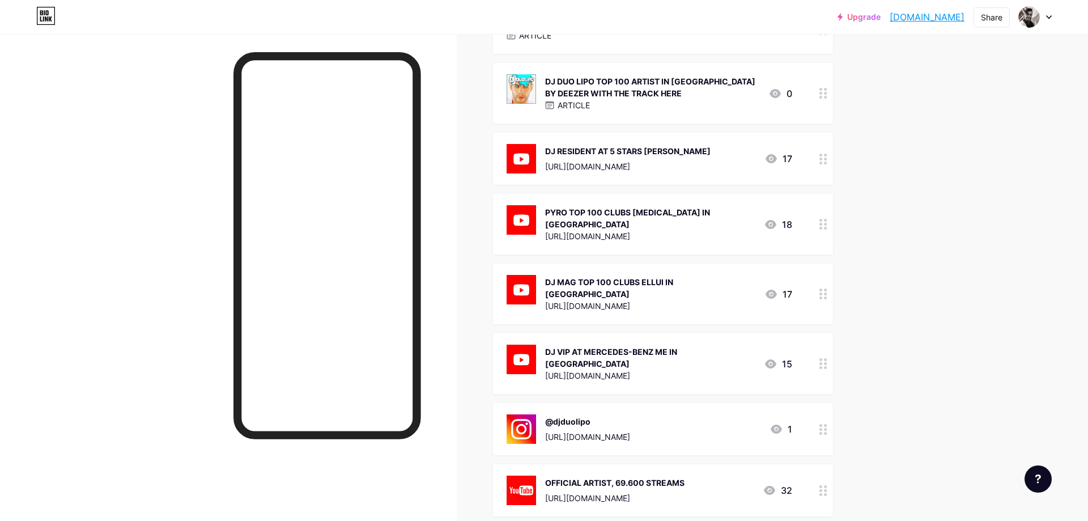
scroll to position [58, 0]
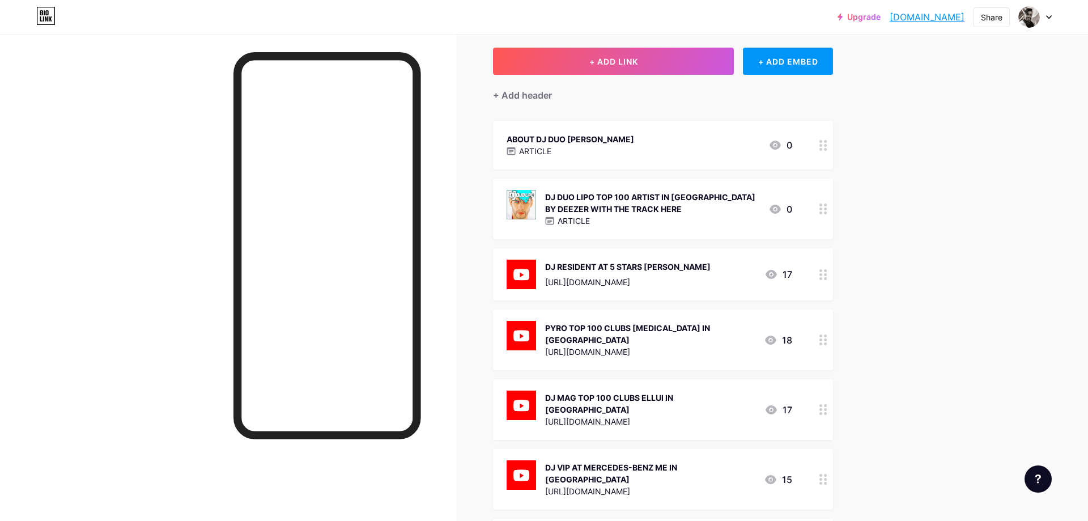
click at [591, 142] on div "ABOUT DJ DUO [PERSON_NAME] ARTICLE 0" at bounding box center [650, 145] width 286 height 26
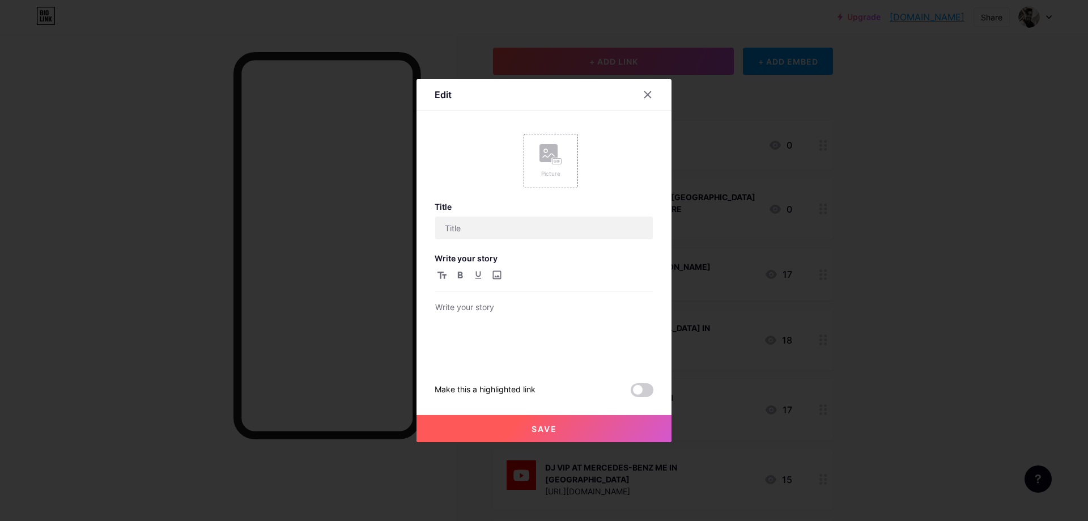
type input "ABOUT DJ DUO [PERSON_NAME]"
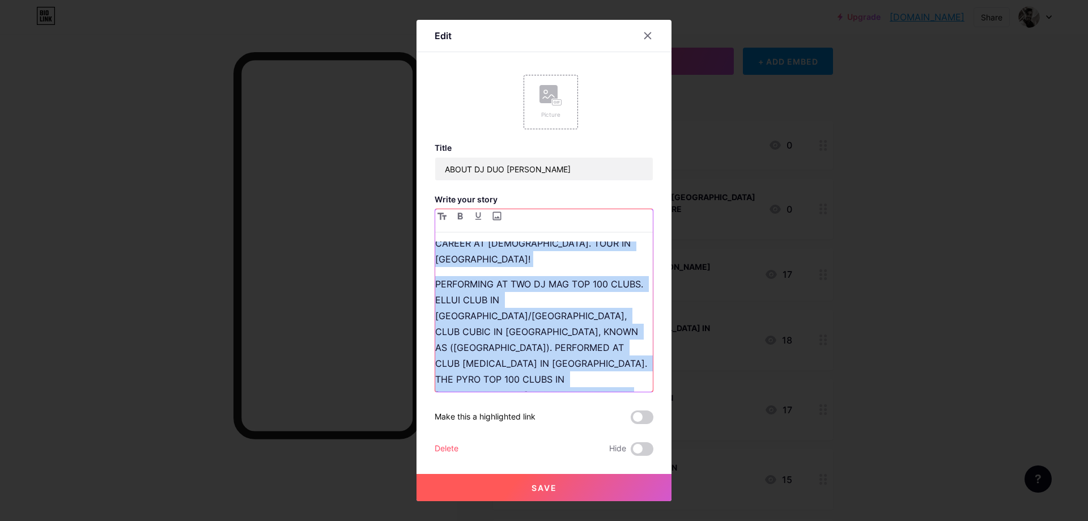
scroll to position [244, 0]
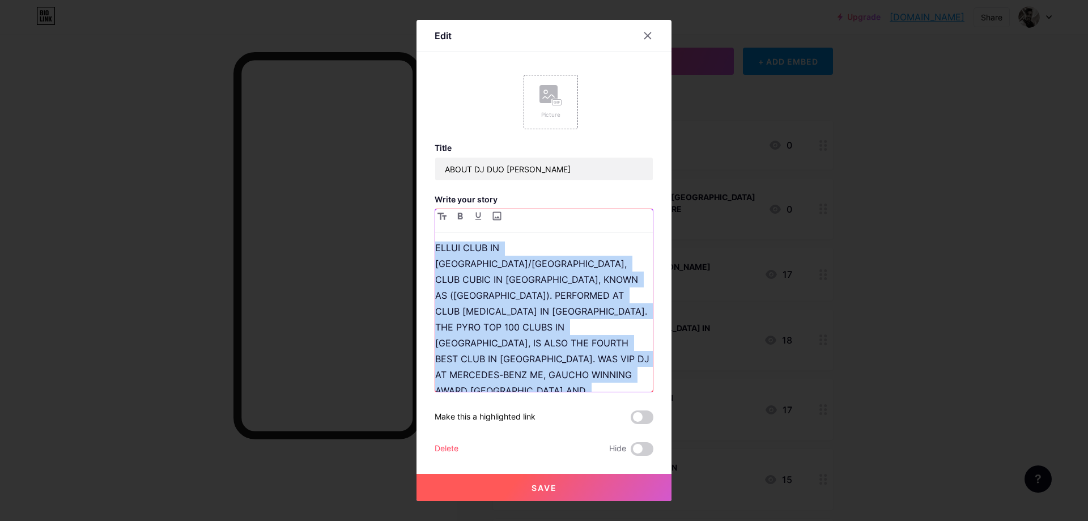
drag, startPoint x: 438, startPoint y: 249, endPoint x: 598, endPoint y: 377, distance: 205.0
click at [598, 377] on div "DJ DUO [PERSON_NAME] AKA [PERSON_NAME] BORN IN [GEOGRAPHIC_DATA], CITY OF THE S…" at bounding box center [544, 316] width 218 height 150
copy div "DJ DUO [PERSON_NAME] AKA [PERSON_NAME] BORN IN [GEOGRAPHIC_DATA], CITY OF THE S…"
click at [600, 374] on p "PERFORMING AT TWO DJ MAG TOP 100 CLUBS. ELLUI CLUB IN [GEOGRAPHIC_DATA]/[GEOGRA…" at bounding box center [544, 375] width 218 height 302
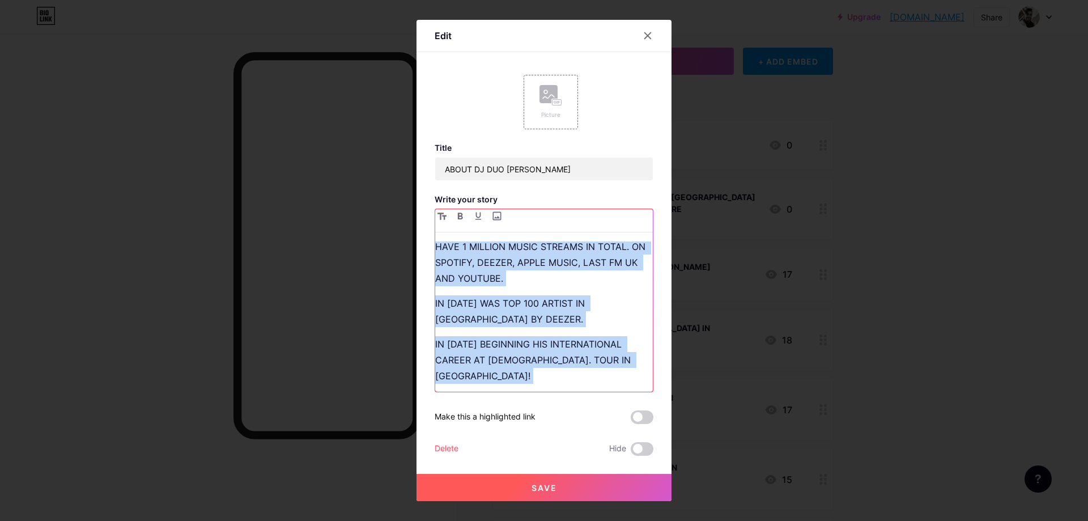
scroll to position [0, 0]
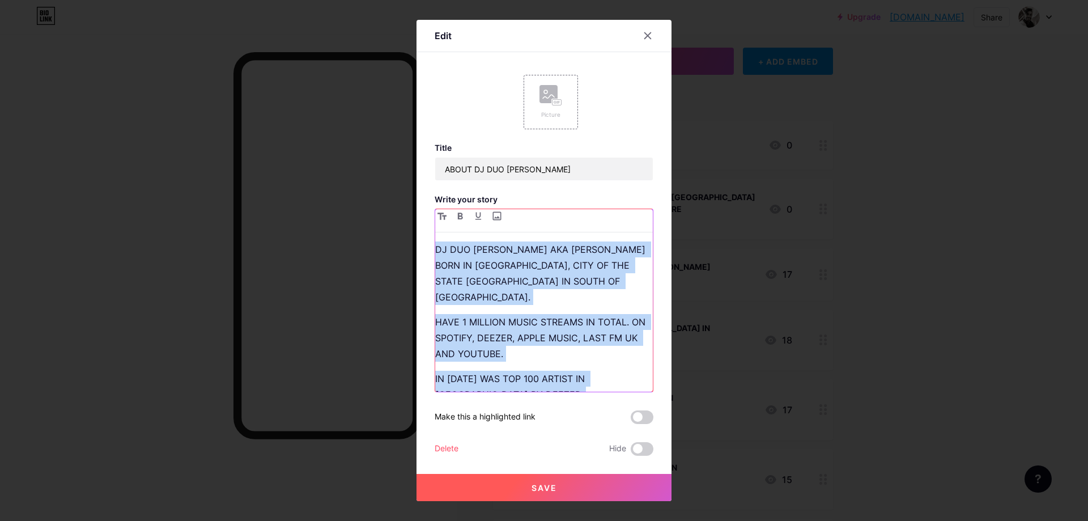
drag, startPoint x: 604, startPoint y: 378, endPoint x: 425, endPoint y: 209, distance: 246.2
click at [435, 241] on div "DJ DUO [PERSON_NAME] AKA [PERSON_NAME] BORN IN [GEOGRAPHIC_DATA], CITY OF THE S…" at bounding box center [544, 316] width 218 height 150
copy div "DJ DUO [PERSON_NAME] AKA [PERSON_NAME] BORN IN [GEOGRAPHIC_DATA], CITY OF THE S…"
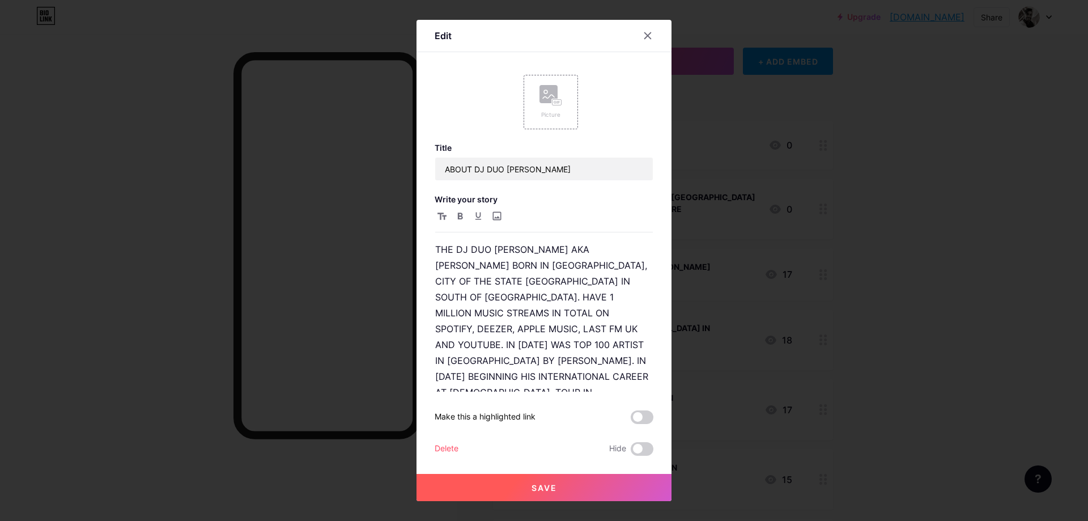
click at [552, 491] on span "Save" at bounding box center [545, 488] width 26 height 10
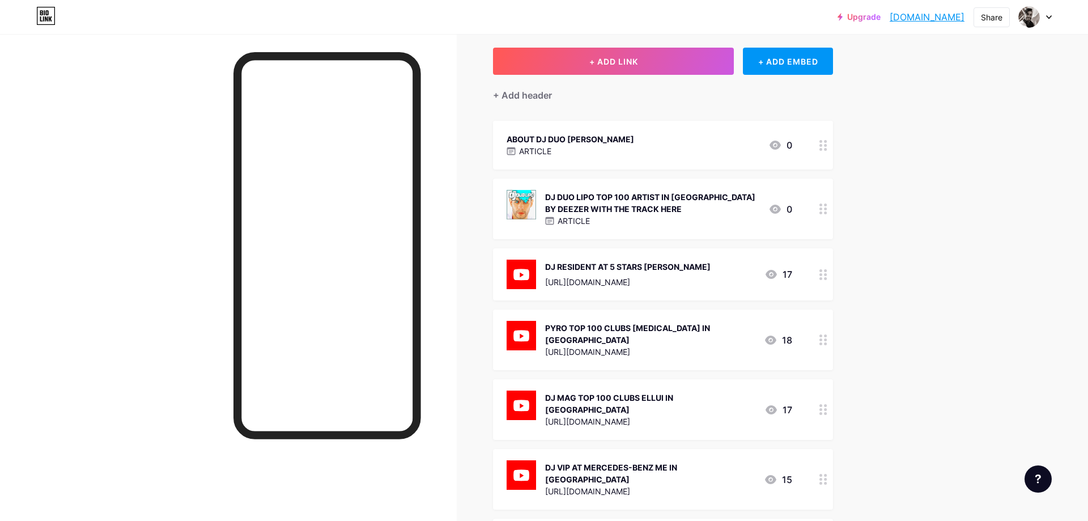
click at [556, 148] on div "ARTICLE" at bounding box center [571, 151] width 128 height 12
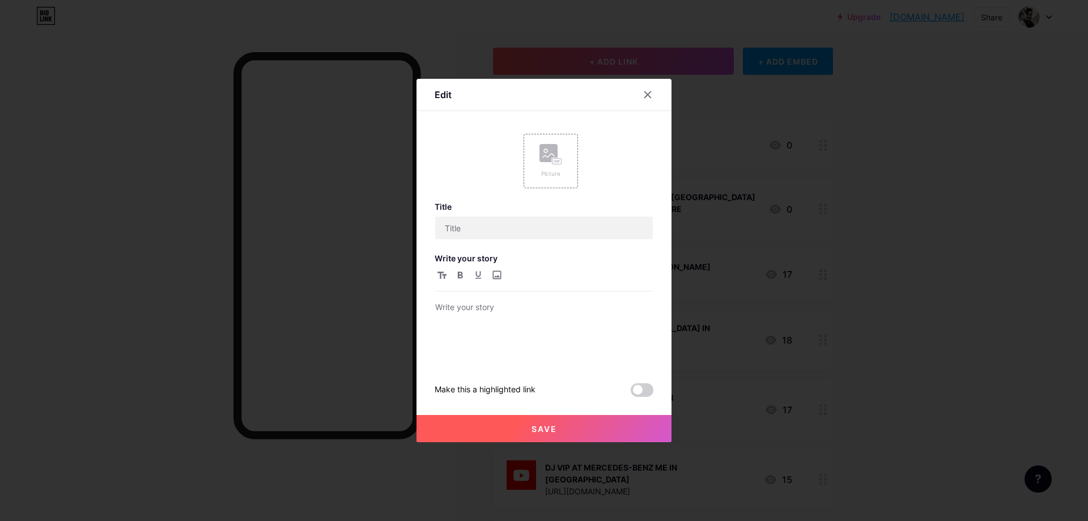
type input "ABOUT DJ DUO [PERSON_NAME]"
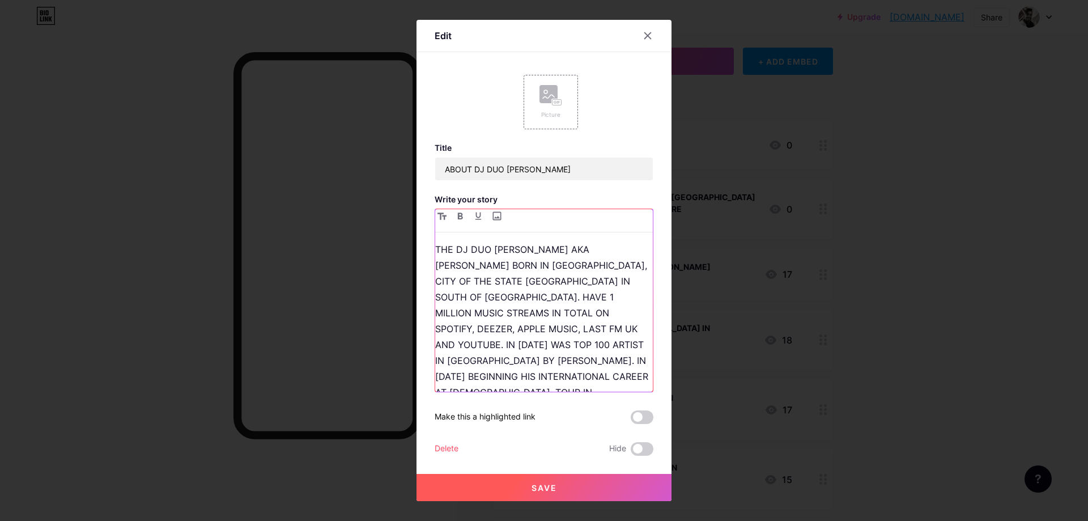
click at [552, 283] on p "THE DJ DUO [PERSON_NAME] AKA [PERSON_NAME] BORN IN [GEOGRAPHIC_DATA], CITY OF T…" at bounding box center [544, 471] width 218 height 460
click at [626, 314] on p "HAVE 1 MILLION MUSIC STREAMS IN TOTAL ON SPOTIFY, DEEZER, APPLE MUSIC, LAST FM …" at bounding box center [544, 512] width 218 height 397
click at [505, 337] on p "HAVE 1 MILLION MUSIC STREAMS IN TOTAL ON SPOTIFY, DEEZER, APPLE MUSIC, LAST FM …" at bounding box center [544, 512] width 218 height 397
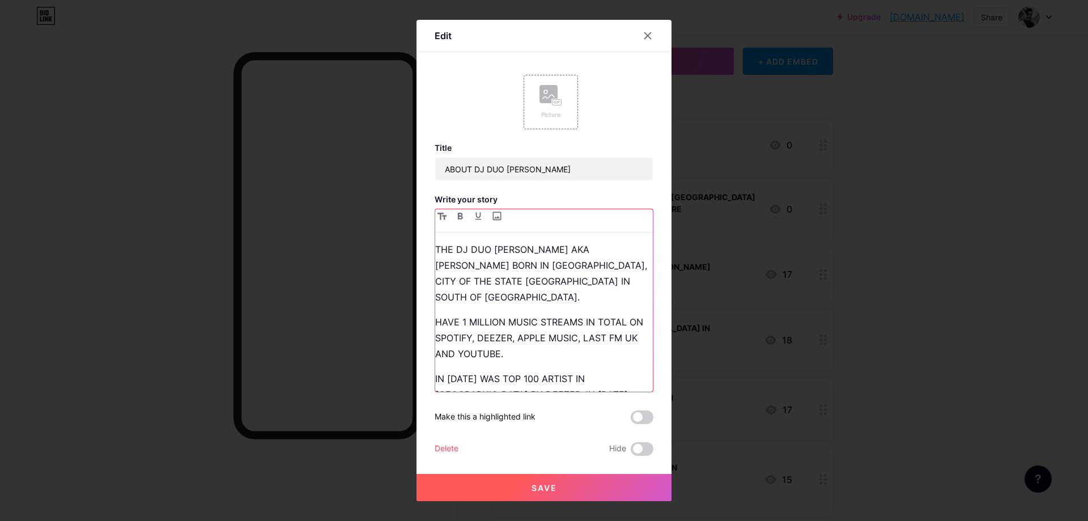
scroll to position [58, 0]
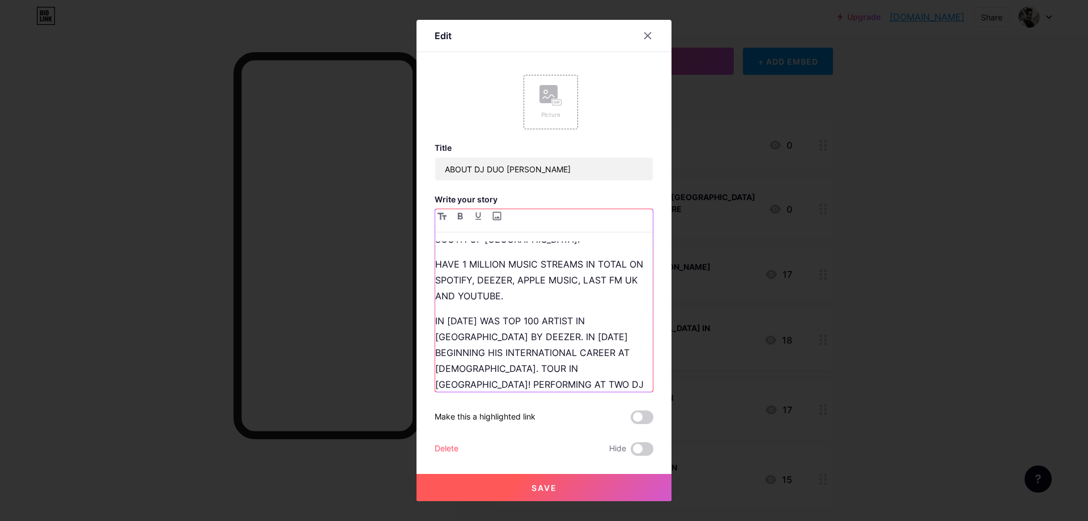
click at [435, 321] on p "IN [DATE] WAS TOP 100 ARTIST IN [GEOGRAPHIC_DATA] BY DEEZER. IN [DATE] BEGINNIN…" at bounding box center [544, 495] width 218 height 365
click at [502, 486] on button "Save" at bounding box center [544, 487] width 255 height 27
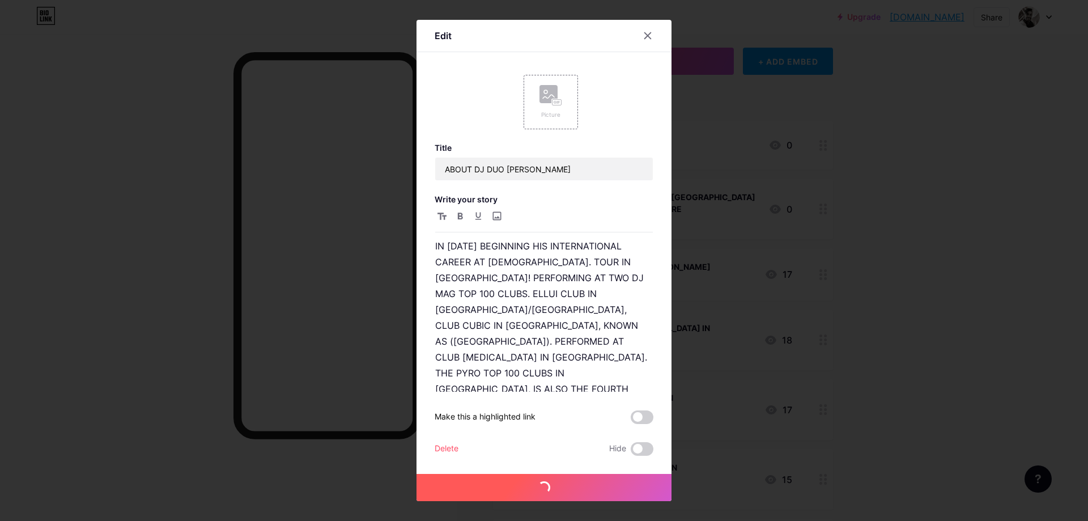
scroll to position [235, 0]
click at [649, 33] on icon at bounding box center [647, 35] width 9 height 9
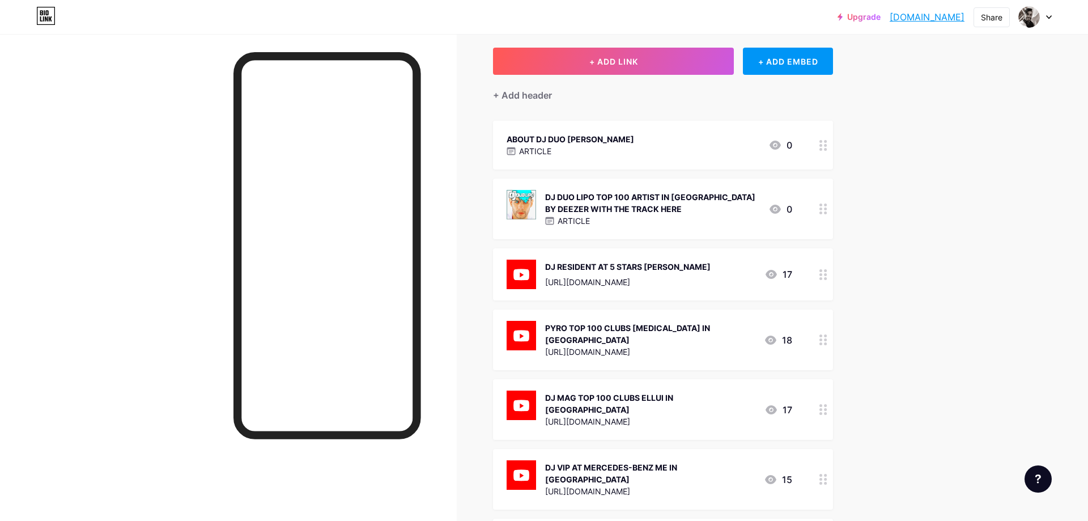
click at [567, 141] on div "ABOUT DJ DUO [PERSON_NAME]" at bounding box center [571, 139] width 128 height 12
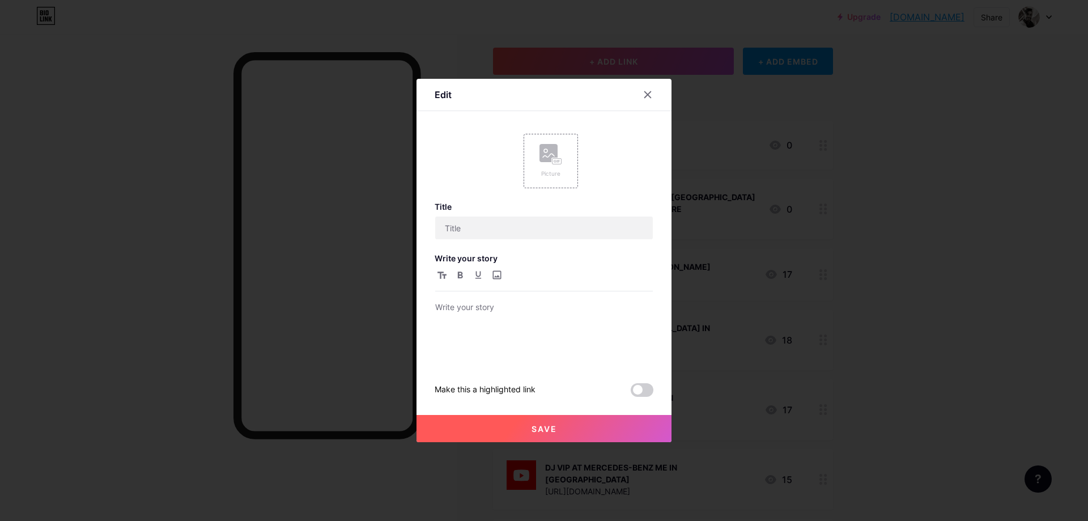
type input "ABOUT DJ DUO [PERSON_NAME]"
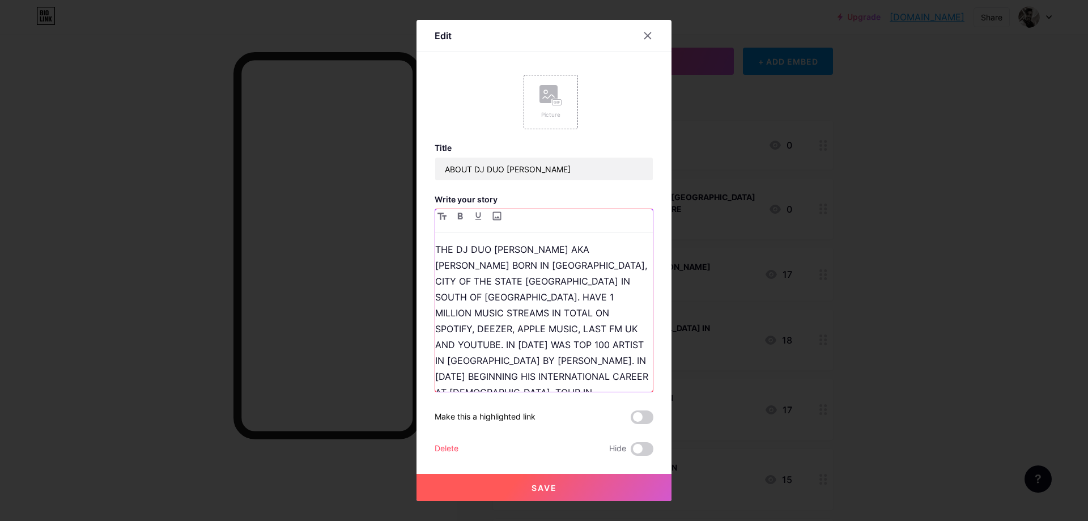
click at [553, 281] on p "THE DJ DUO [PERSON_NAME] AKA [PERSON_NAME] BORN IN [GEOGRAPHIC_DATA], CITY OF T…" at bounding box center [544, 471] width 218 height 460
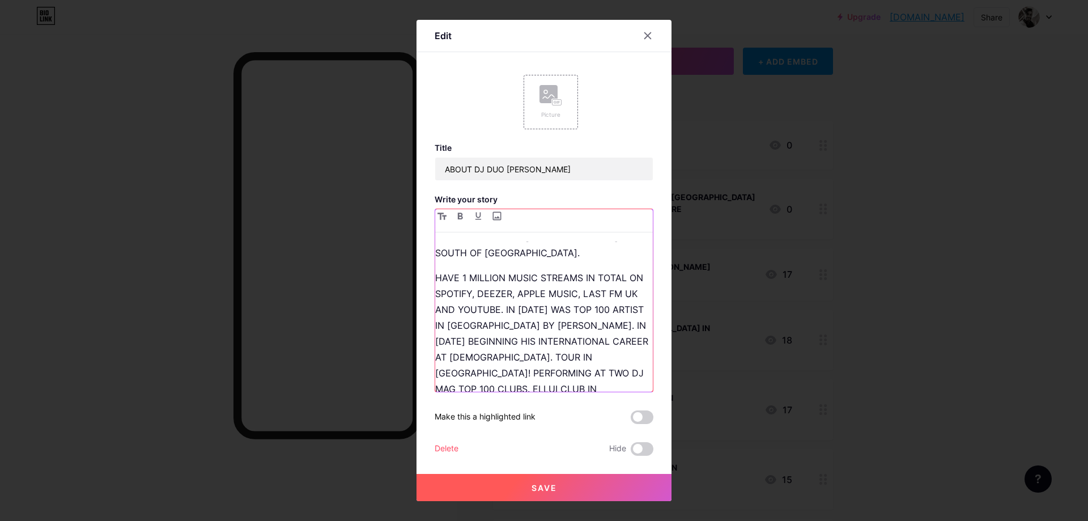
scroll to position [45, 0]
click at [505, 292] on p "HAVE 1 MILLION MUSIC STREAMS IN TOTAL ON SPOTIFY, DEEZER, APPLE MUSIC, LAST FM …" at bounding box center [544, 467] width 218 height 397
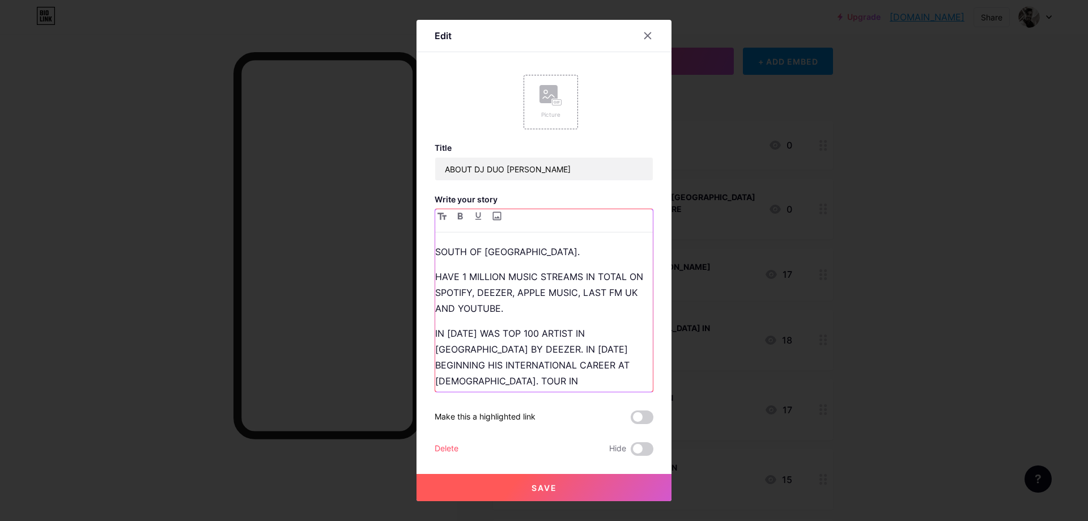
click at [436, 336] on p "IN [DATE] WAS TOP 100 ARTIST IN [GEOGRAPHIC_DATA] BY DEEZER. IN [DATE] BEGINNIN…" at bounding box center [544, 507] width 218 height 365
click at [536, 486] on span "Save" at bounding box center [545, 488] width 26 height 10
